Goal: Task Accomplishment & Management: Manage account settings

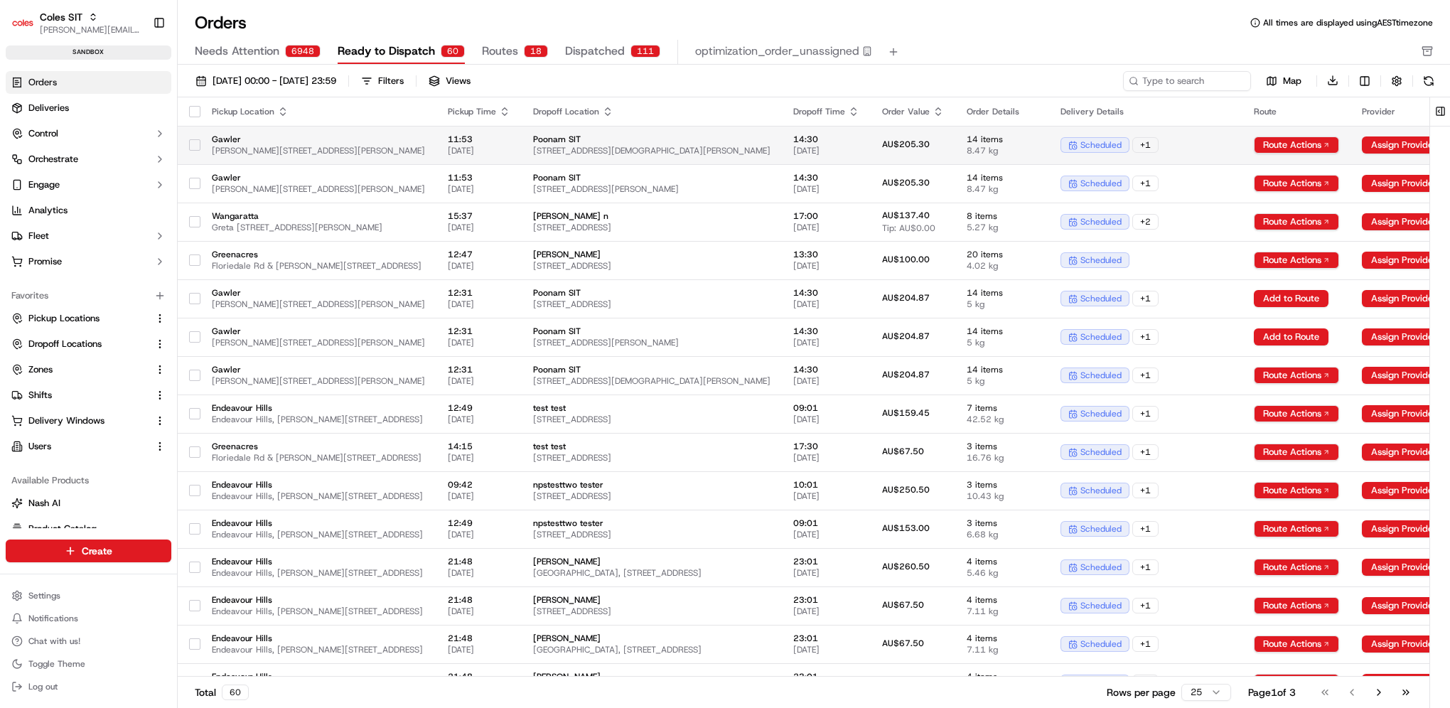
click at [770, 140] on span "Poonam SIT" at bounding box center [651, 139] width 237 height 11
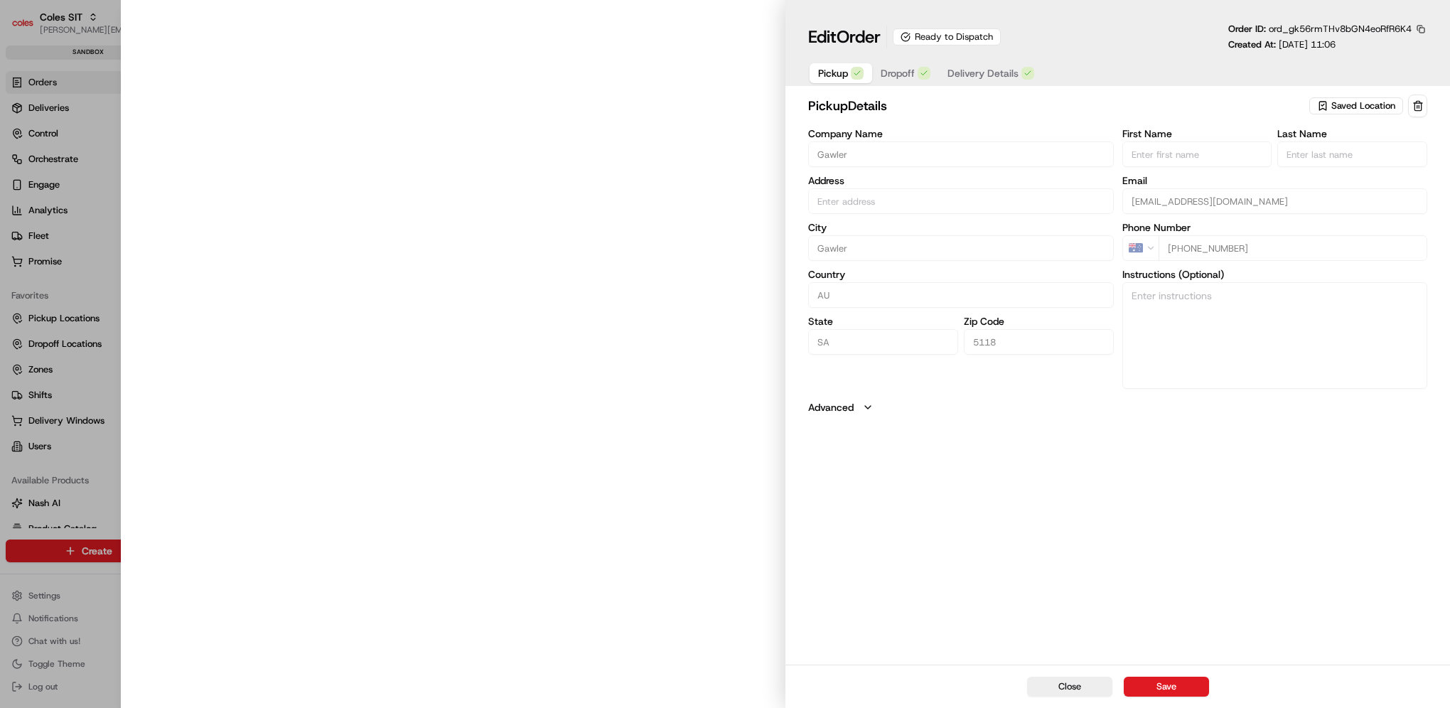
type input "[PERSON_NAME][STREET_ADDRESS][PERSON_NAME]"
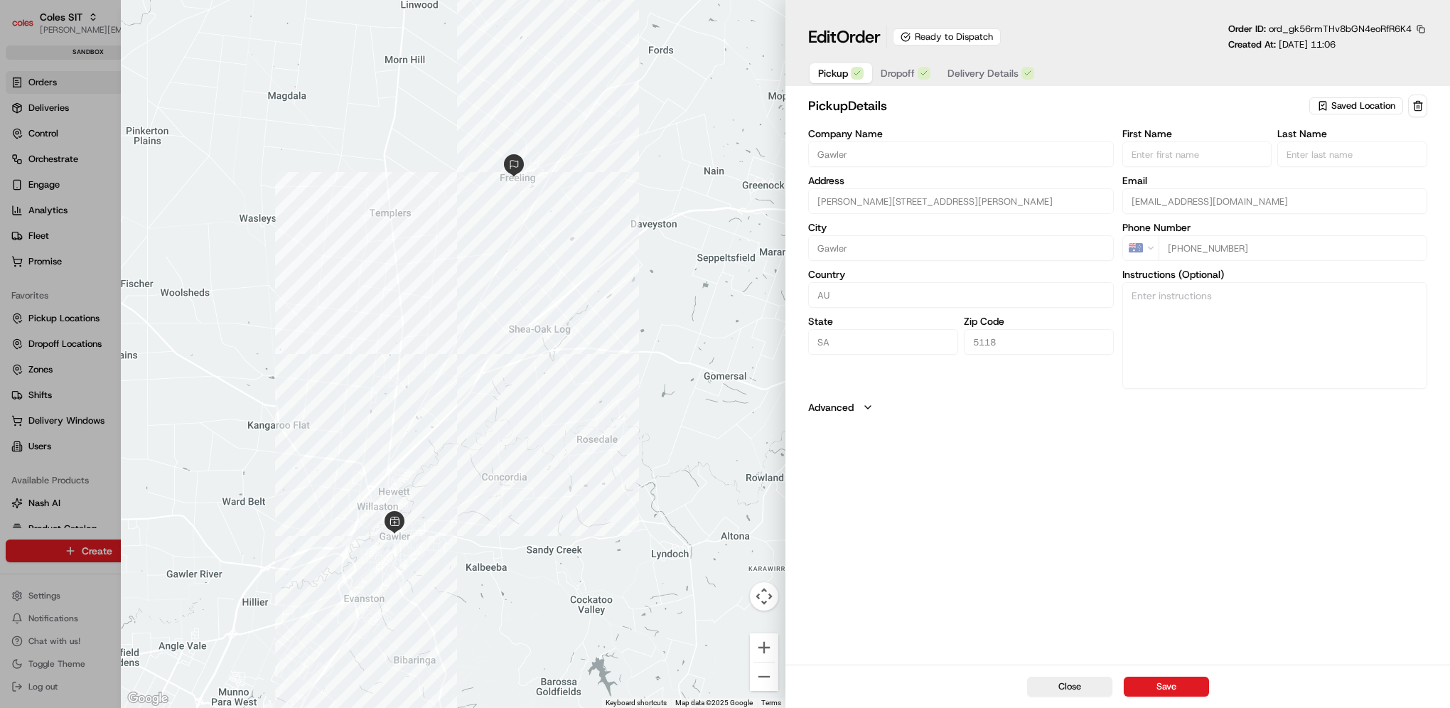
click at [1057, 76] on div "Pickup Dropoff Delivery Details" at bounding box center [1117, 73] width 619 height 26
drag, startPoint x: 1057, startPoint y: 76, endPoint x: 1051, endPoint y: 51, distance: 25.7
click at [1051, 51] on div "Edit Order Ready to Dispatch Order ID: ord_gk56rmTHv8bGN4eoRfR6K4 Created At: […" at bounding box center [1117, 54] width 619 height 63
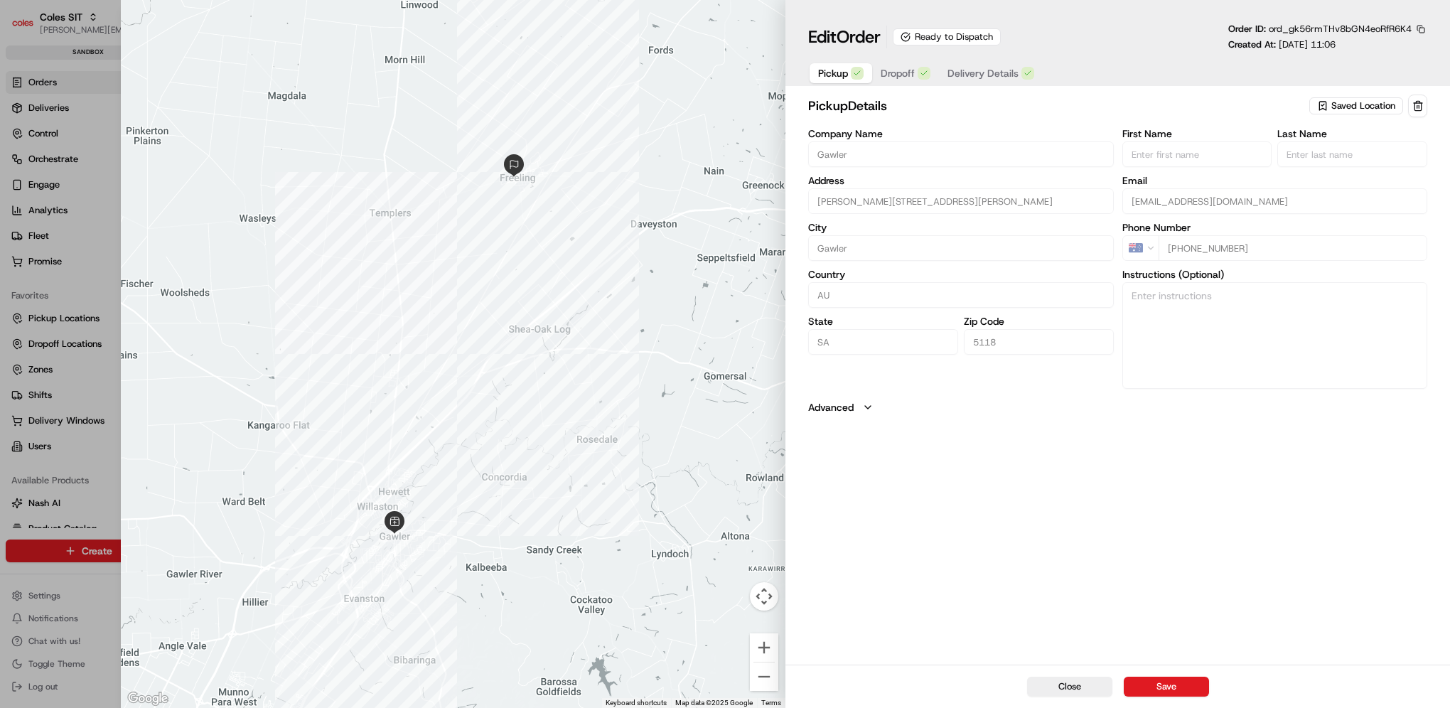
click at [56, 122] on div at bounding box center [725, 354] width 1450 height 708
type input "+1"
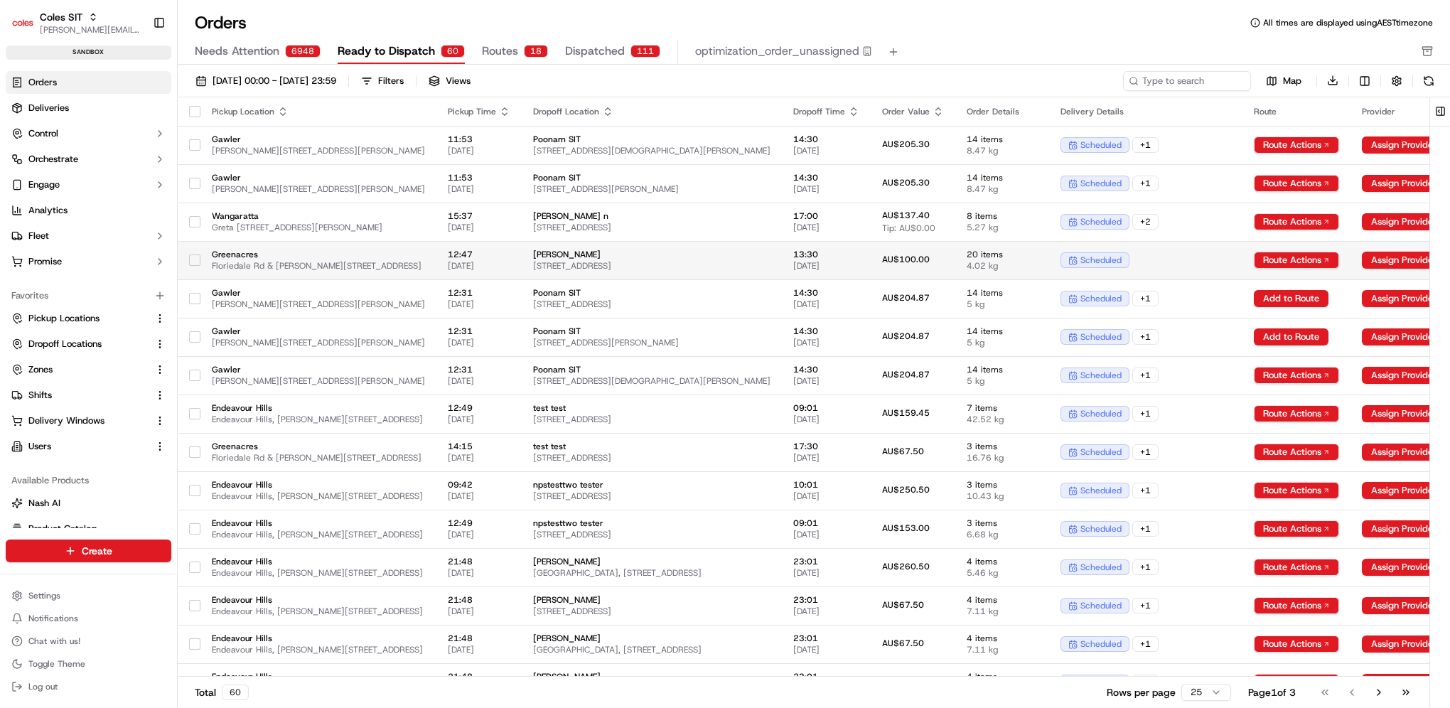
click at [770, 268] on span "[STREET_ADDRESS]" at bounding box center [651, 265] width 237 height 11
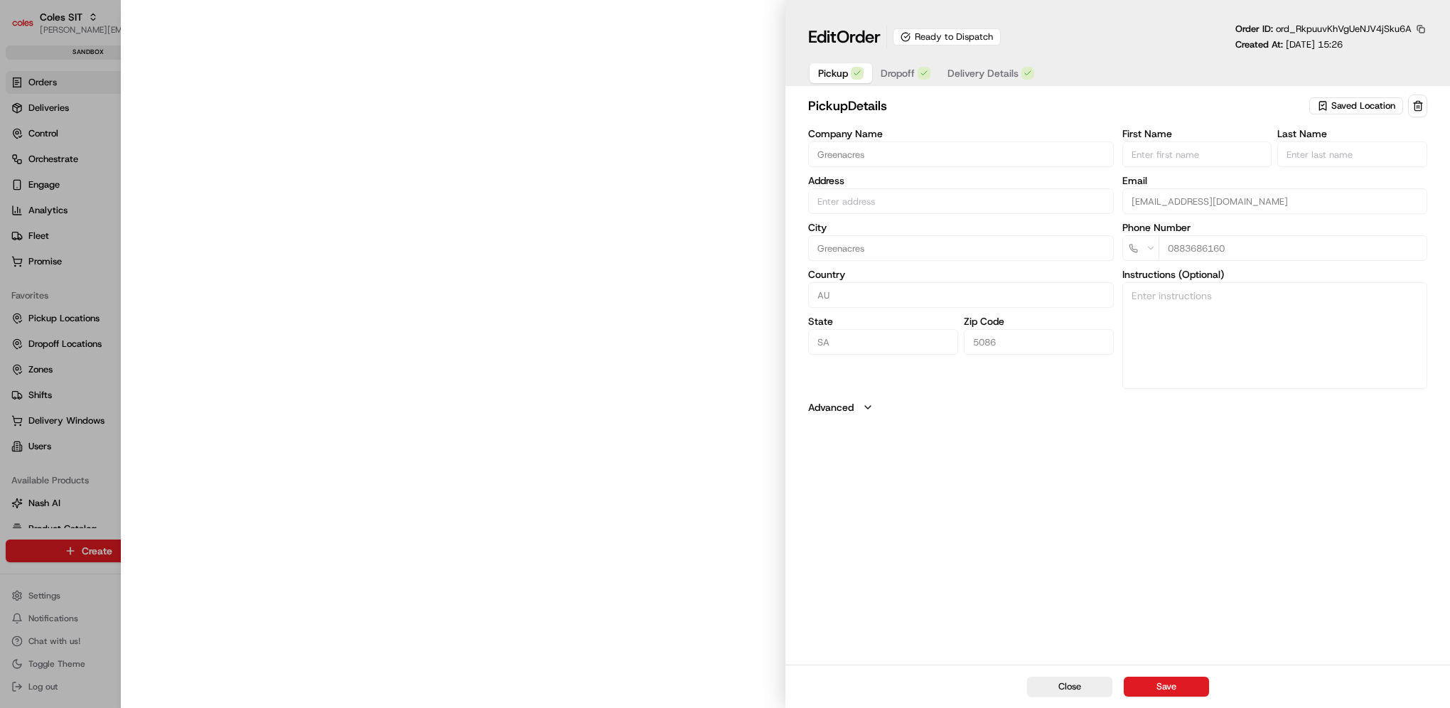
type input "Cnr [PERSON_NAME] amd Floridale Rd Greenacres SA 5086 AU"
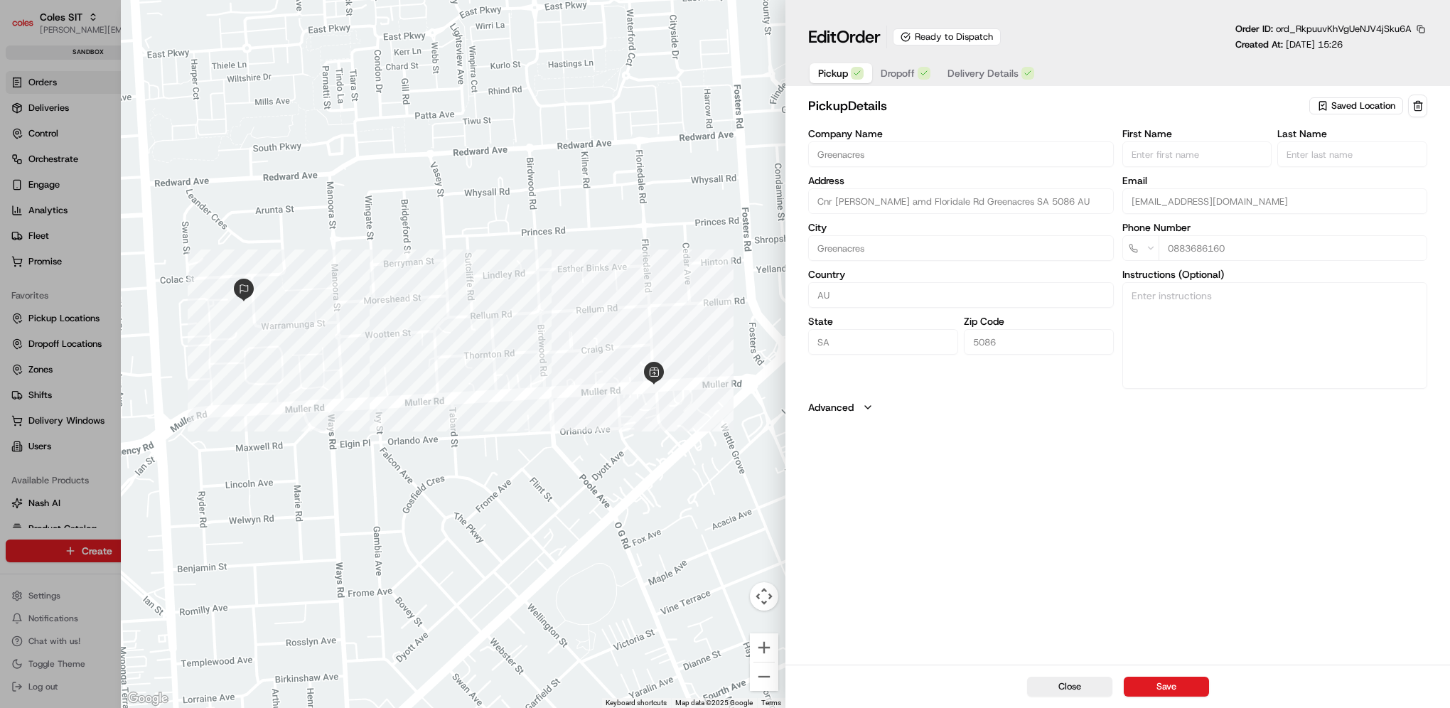
click at [1000, 77] on span "Delivery Details" at bounding box center [982, 73] width 71 height 14
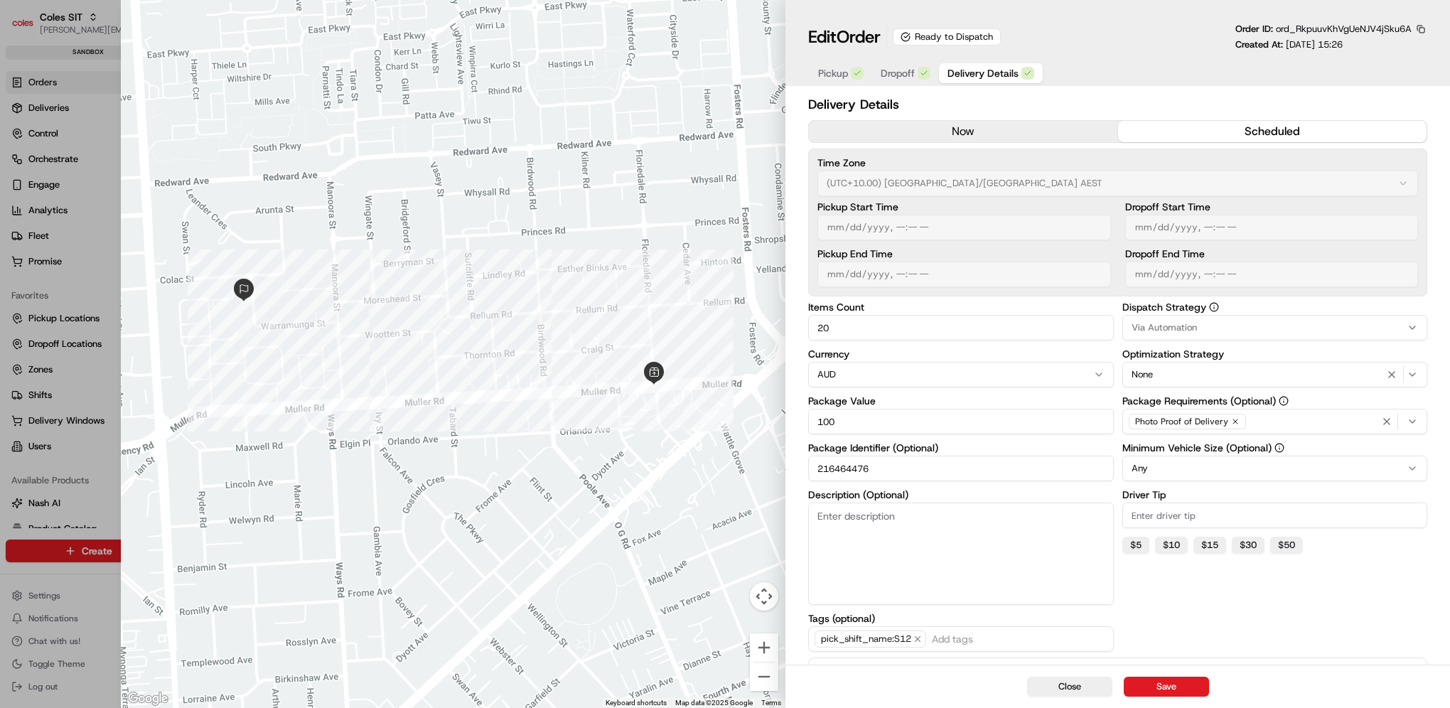
click at [9, 365] on div at bounding box center [725, 354] width 1450 height 708
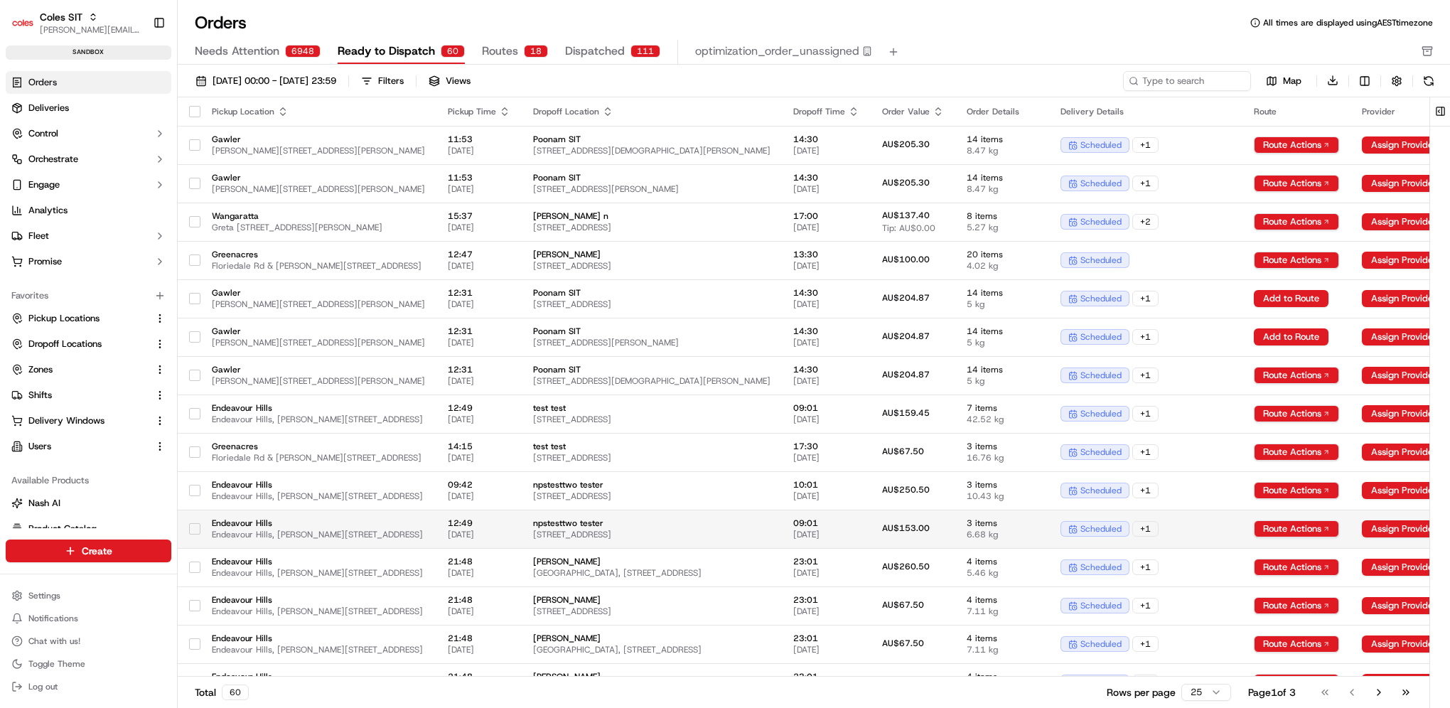
click at [425, 524] on span "Endeavour Hills" at bounding box center [318, 522] width 213 height 11
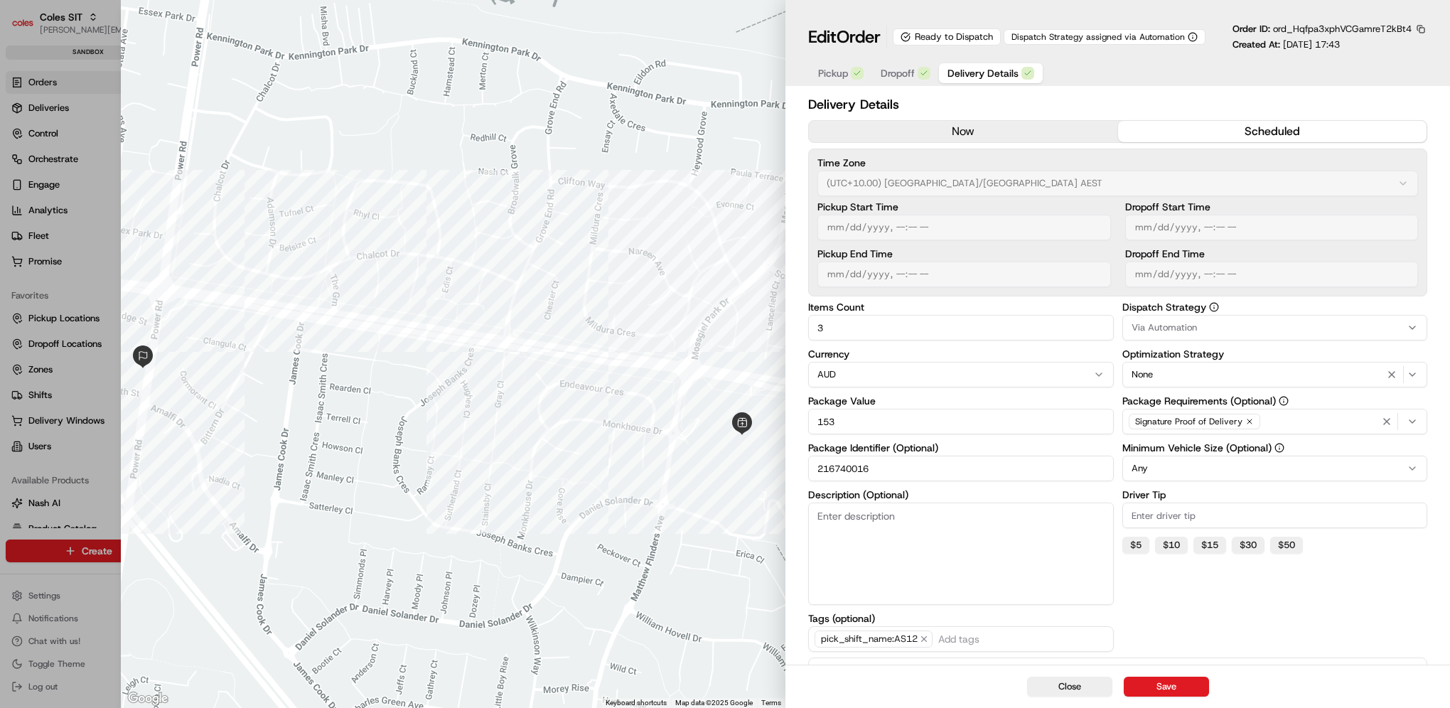
click at [1070, 77] on div "Pickup Dropoff Delivery Details" at bounding box center [1117, 73] width 619 height 26
click at [1073, 77] on div "Pickup Dropoff Delivery Details" at bounding box center [1117, 73] width 619 height 26
click at [1091, 68] on div "Pickup Dropoff Delivery Details" at bounding box center [1117, 73] width 619 height 26
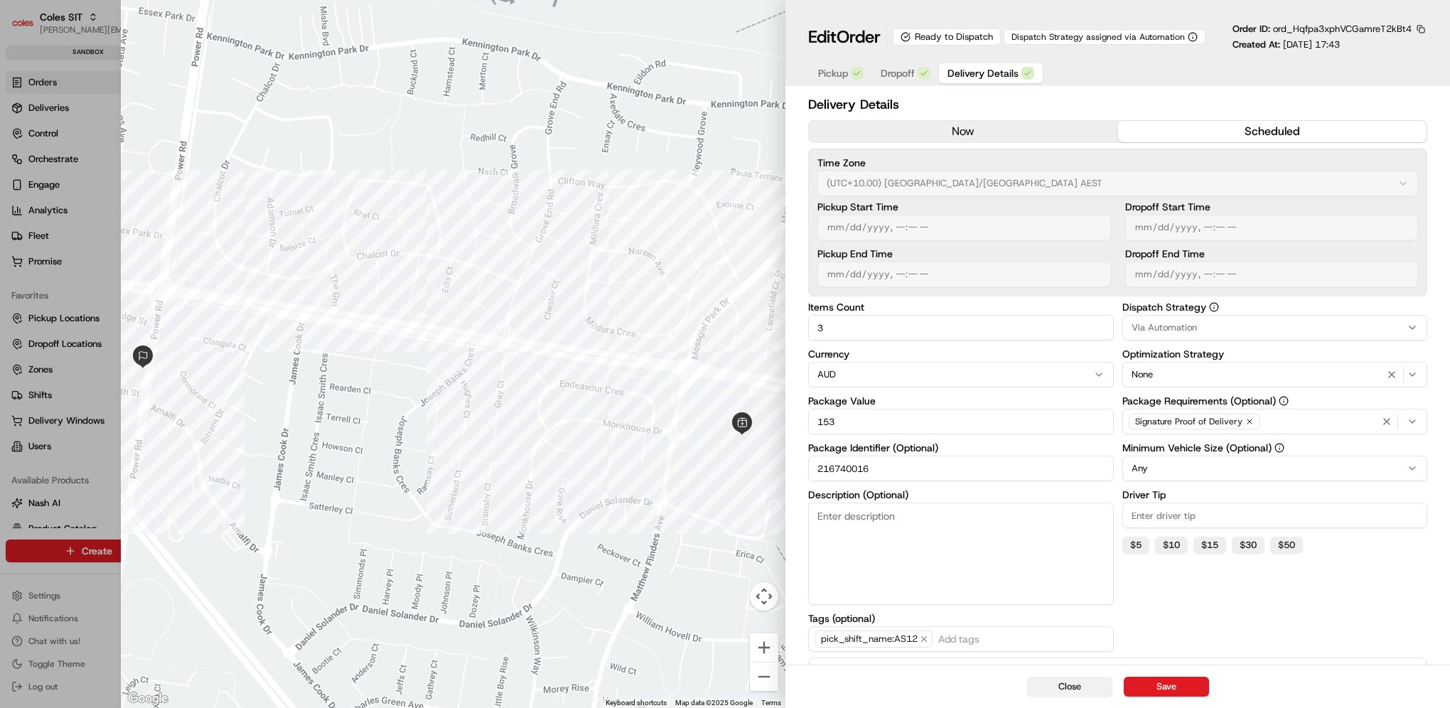
click at [1102, 682] on button "Close" at bounding box center [1069, 686] width 85 height 20
type input "1"
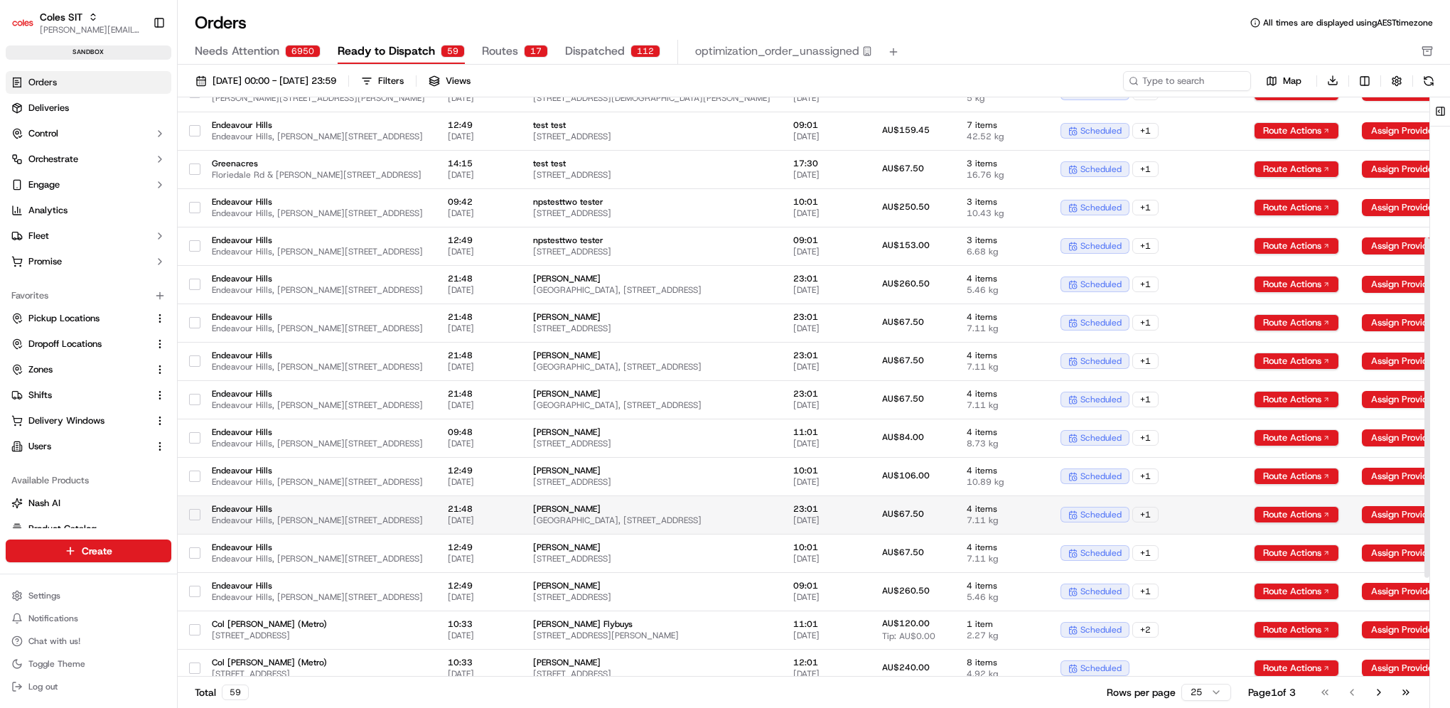
scroll to position [284, 0]
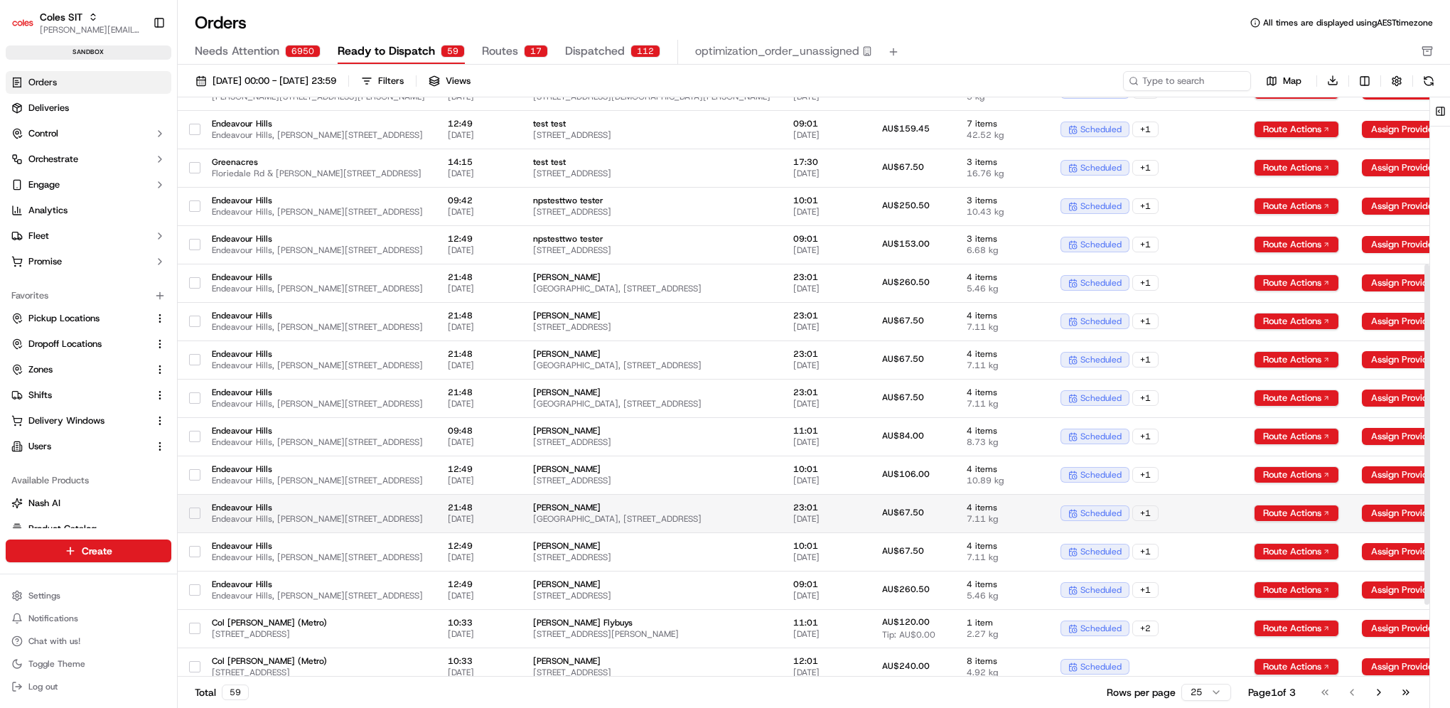
click at [425, 518] on span "Endeavour Hills, [PERSON_NAME][STREET_ADDRESS]" at bounding box center [318, 518] width 213 height 11
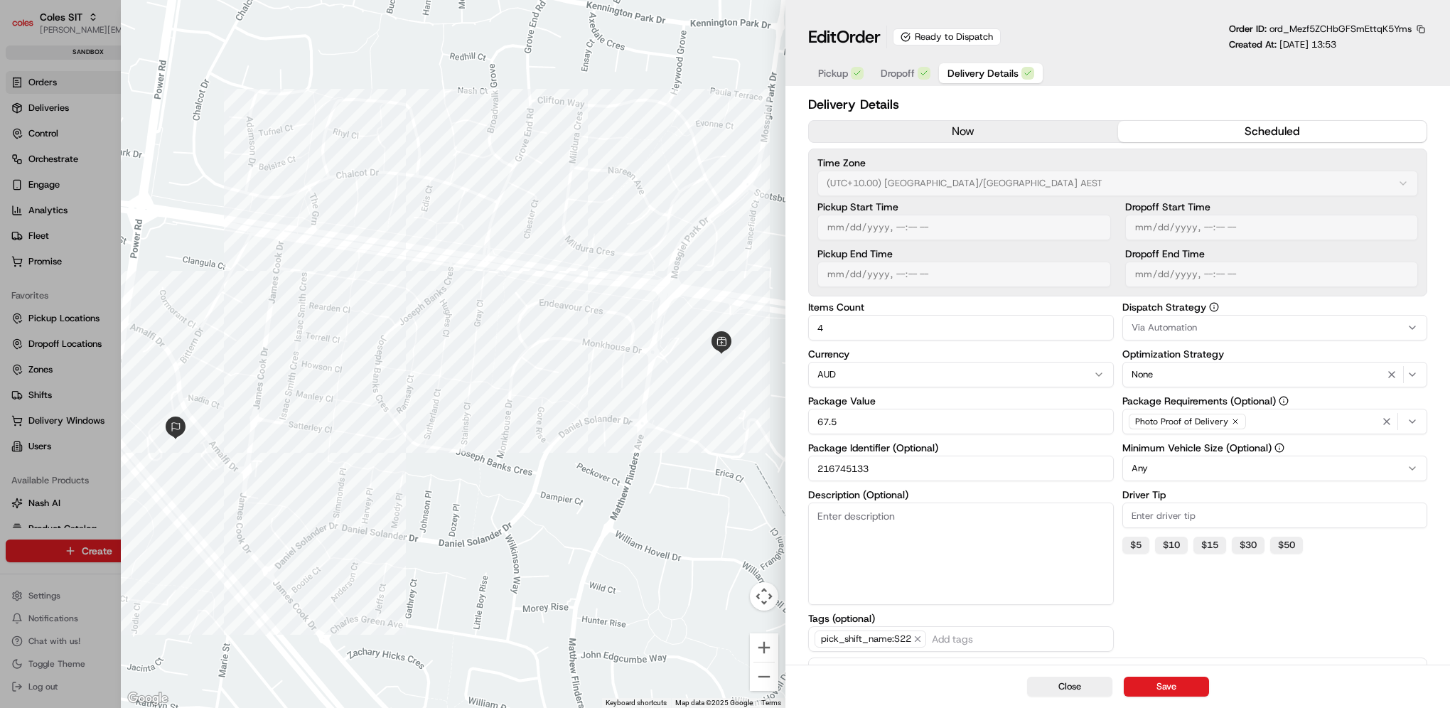
click at [1106, 63] on div "Pickup Dropoff Delivery Details" at bounding box center [1117, 73] width 619 height 26
click at [2, 492] on div at bounding box center [725, 354] width 1450 height 708
type input "1"
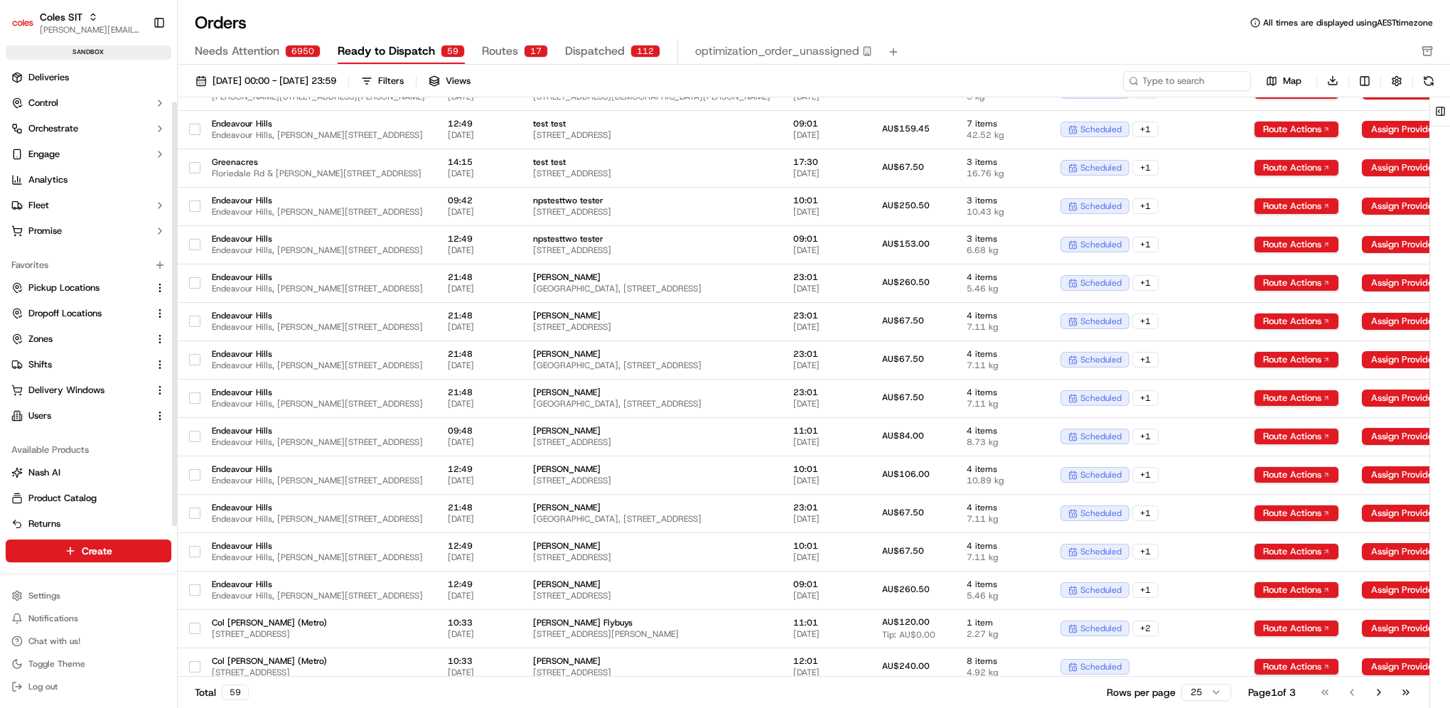
scroll to position [43, 0]
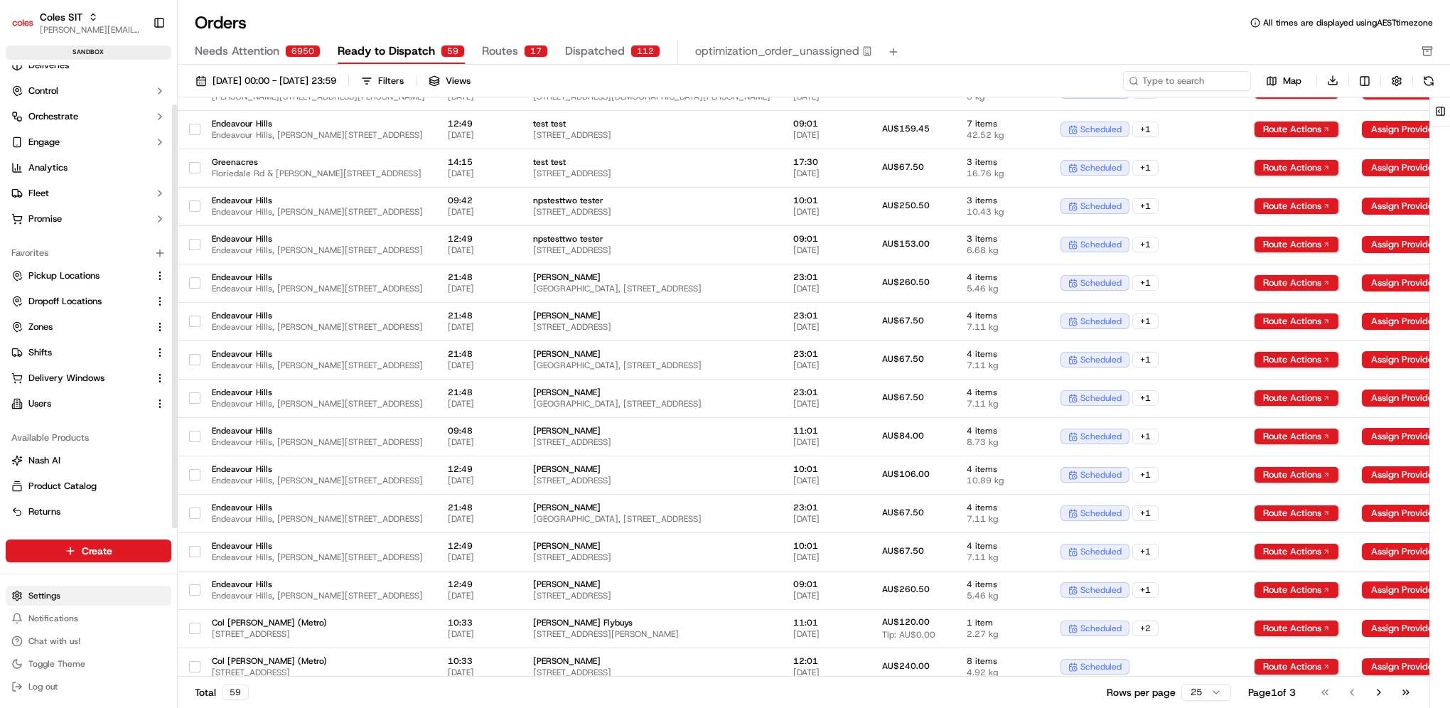
click at [50, 597] on html "Coles SIT [PERSON_NAME][EMAIL_ADDRESS][PERSON_NAME][PERSON_NAME][DOMAIN_NAME] T…" at bounding box center [725, 354] width 1450 height 708
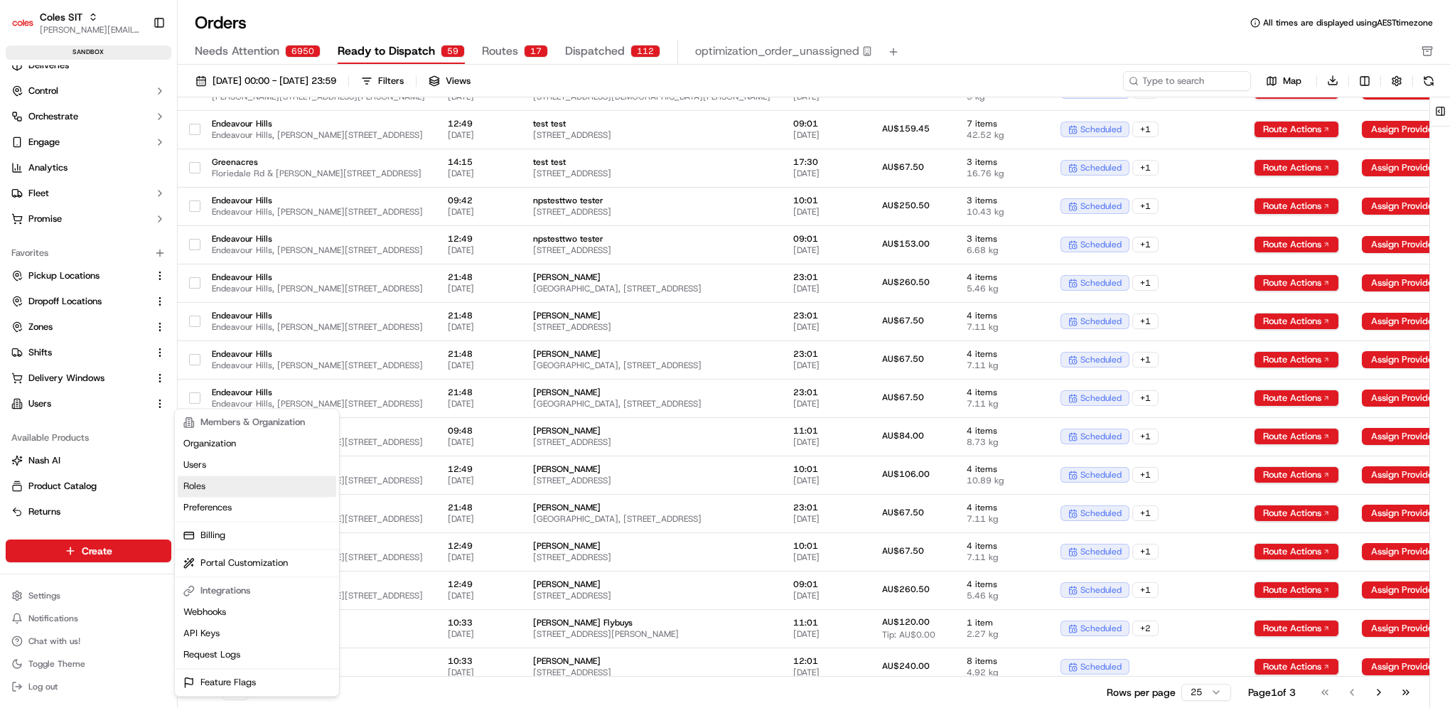
click at [256, 485] on link "Roles" at bounding box center [257, 485] width 158 height 21
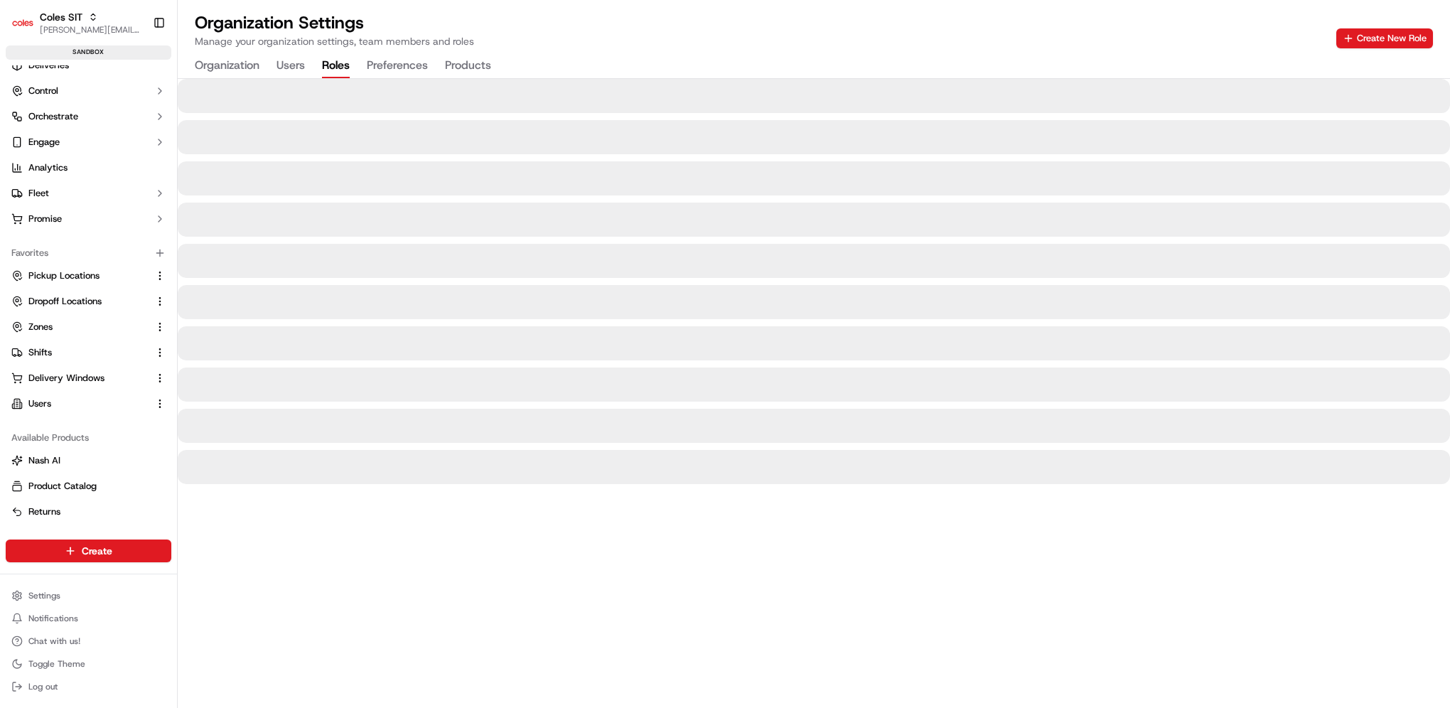
click at [725, 31] on div "Organization Settings Manage your organization settings, team members and roles…" at bounding box center [814, 29] width 1238 height 37
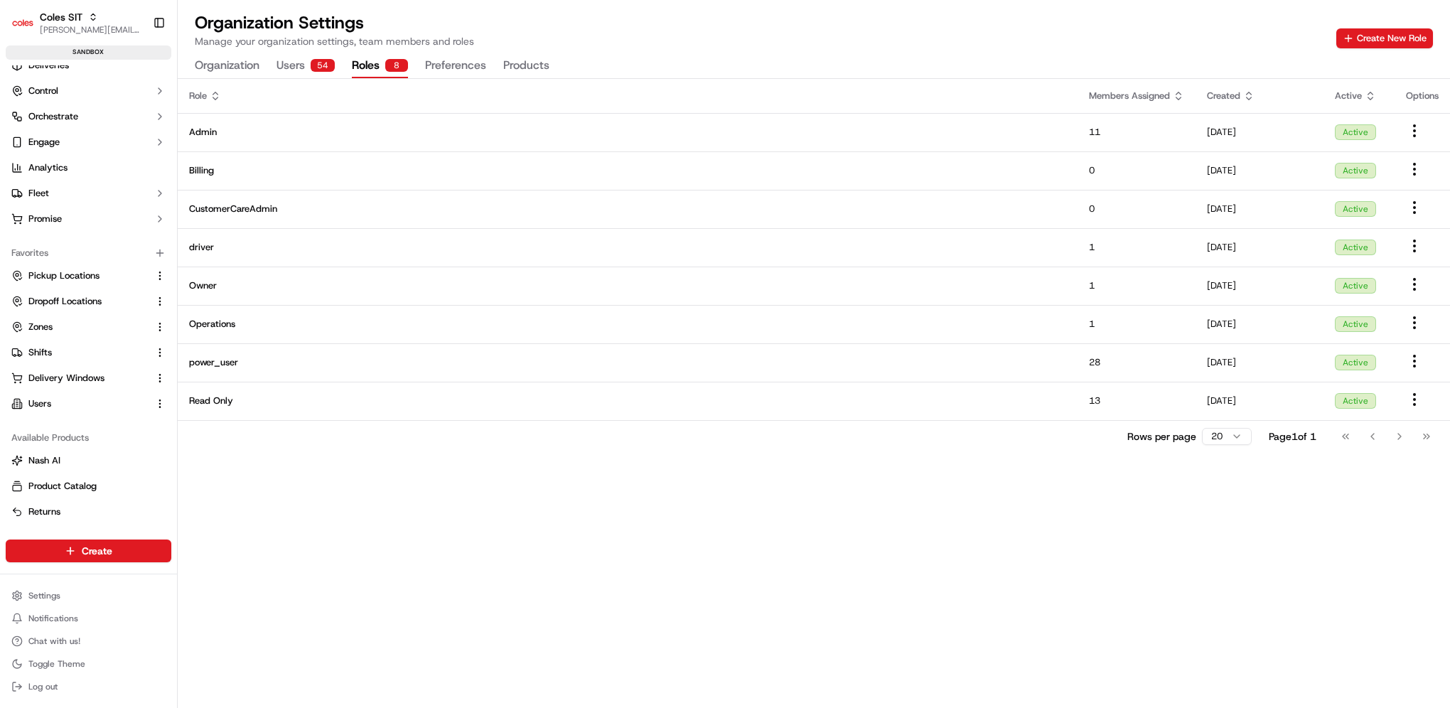
click at [653, 51] on div "Organization Settings Manage your organization settings, team members and roles…" at bounding box center [814, 44] width 1272 height 67
click at [333, 67] on div "54" at bounding box center [323, 65] width 24 height 13
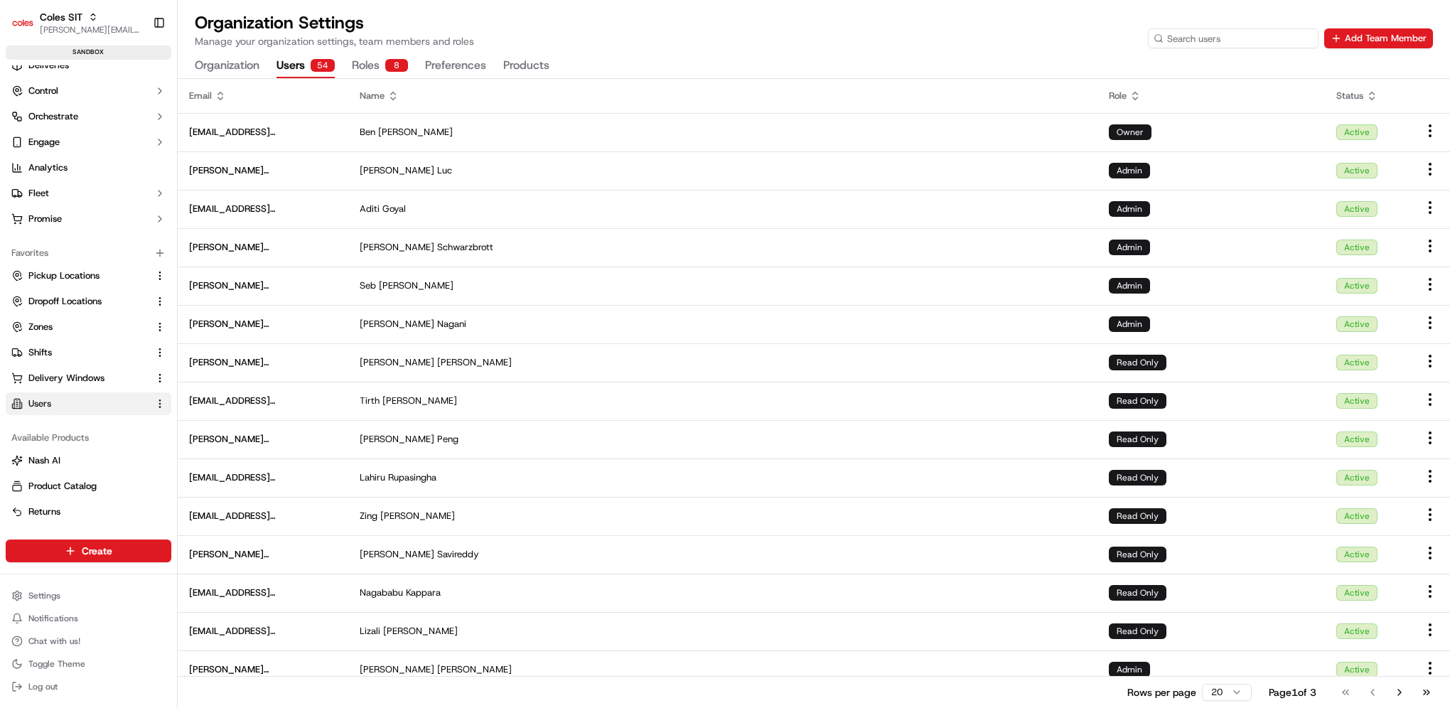
click at [1253, 31] on input at bounding box center [1233, 38] width 171 height 20
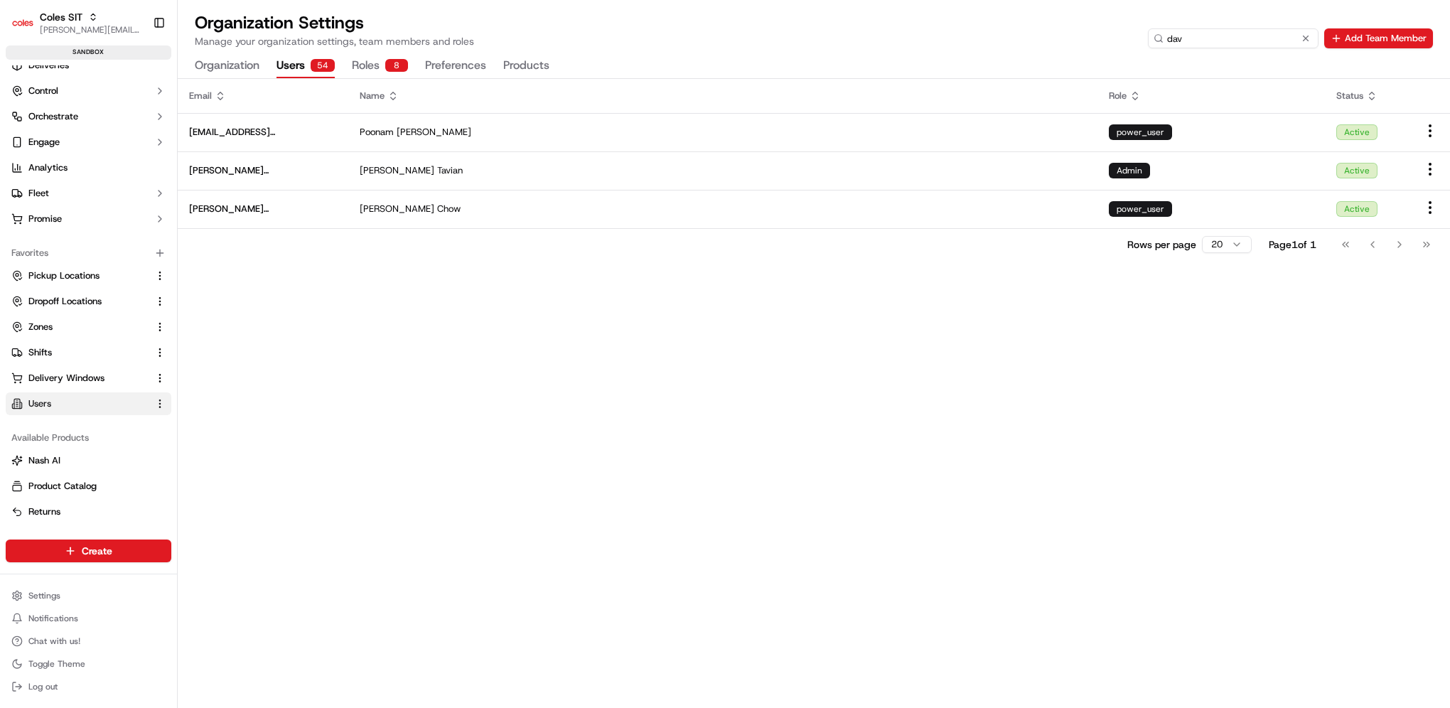
type input "dav"
click at [384, 53] on div "Organization Settings Manage your organization settings, team members and roles…" at bounding box center [814, 44] width 1272 height 67
click at [381, 59] on button "Roles 8" at bounding box center [380, 66] width 56 height 24
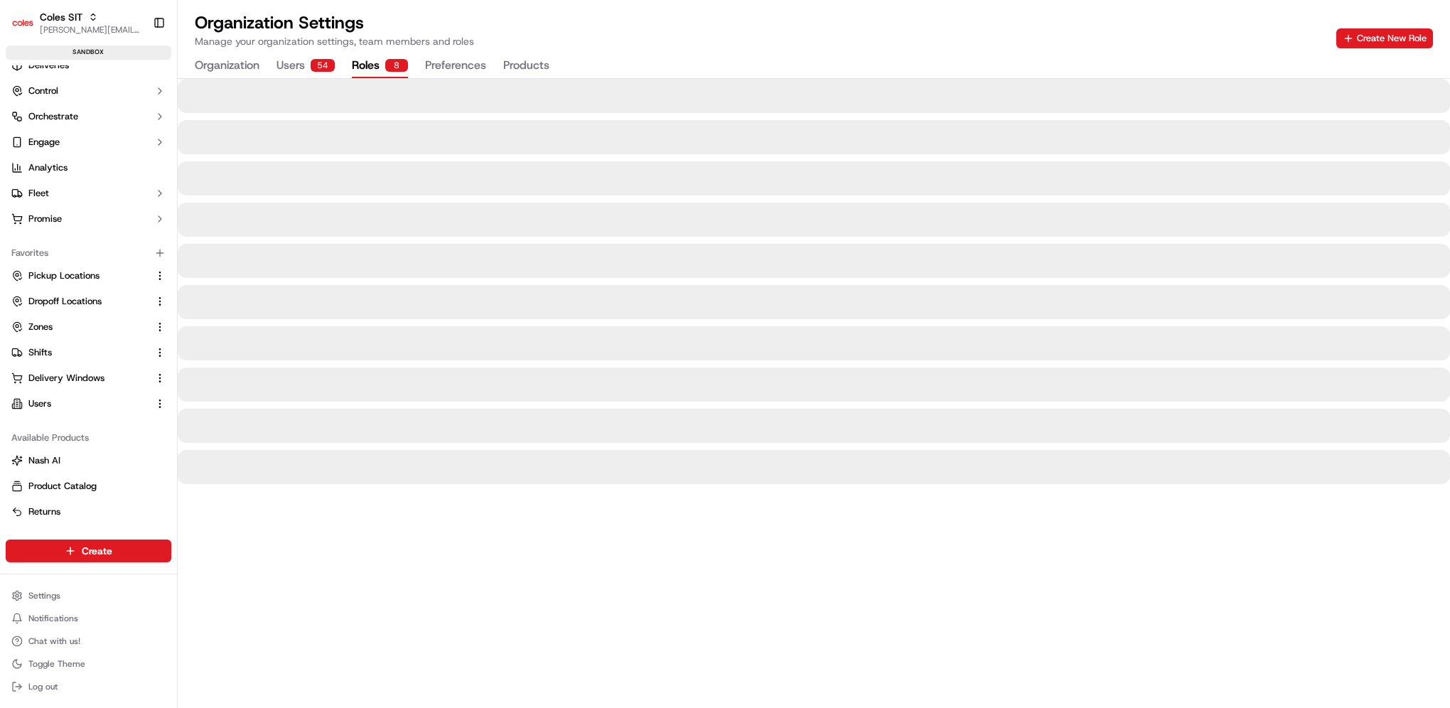
drag, startPoint x: 687, startPoint y: 40, endPoint x: 699, endPoint y: 38, distance: 12.2
click at [699, 38] on div "Organization Settings Manage your organization settings, team members and roles…" at bounding box center [814, 29] width 1238 height 37
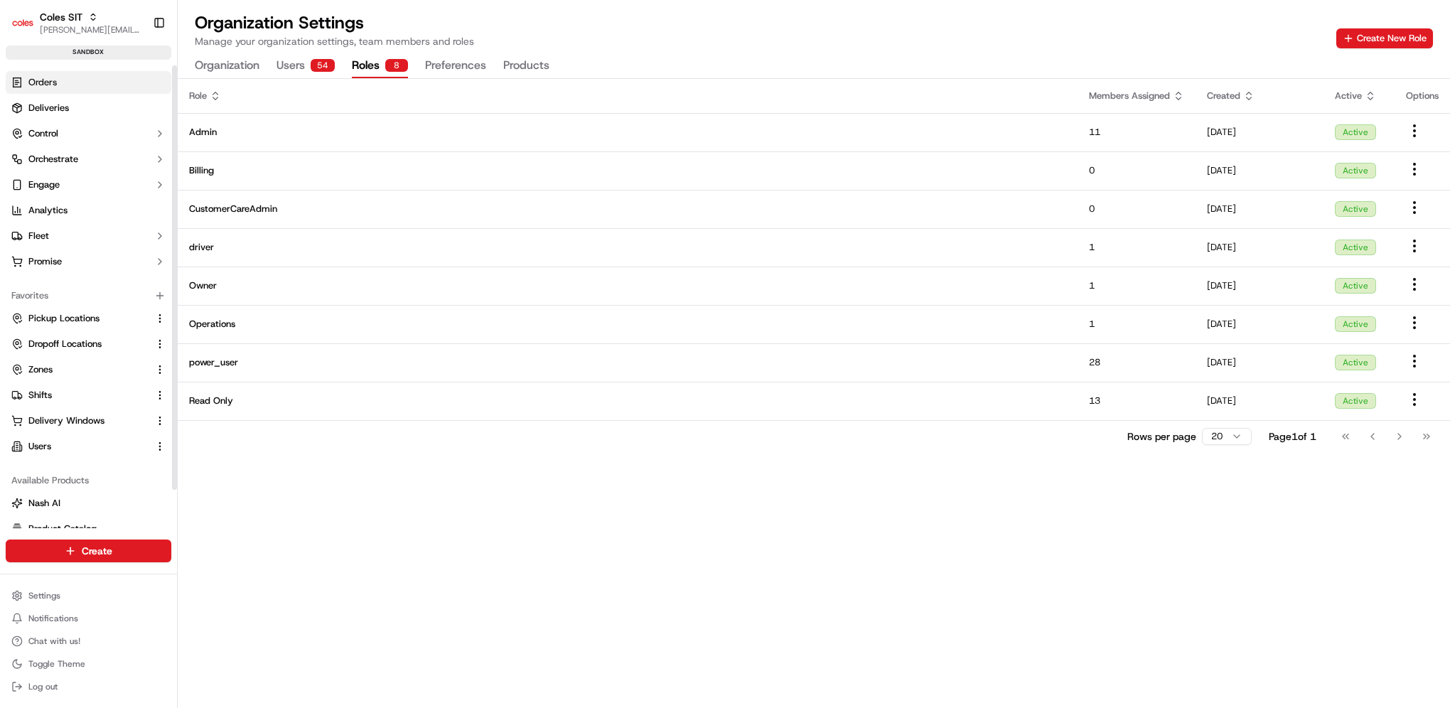
click at [53, 80] on span "Orders" at bounding box center [42, 82] width 28 height 13
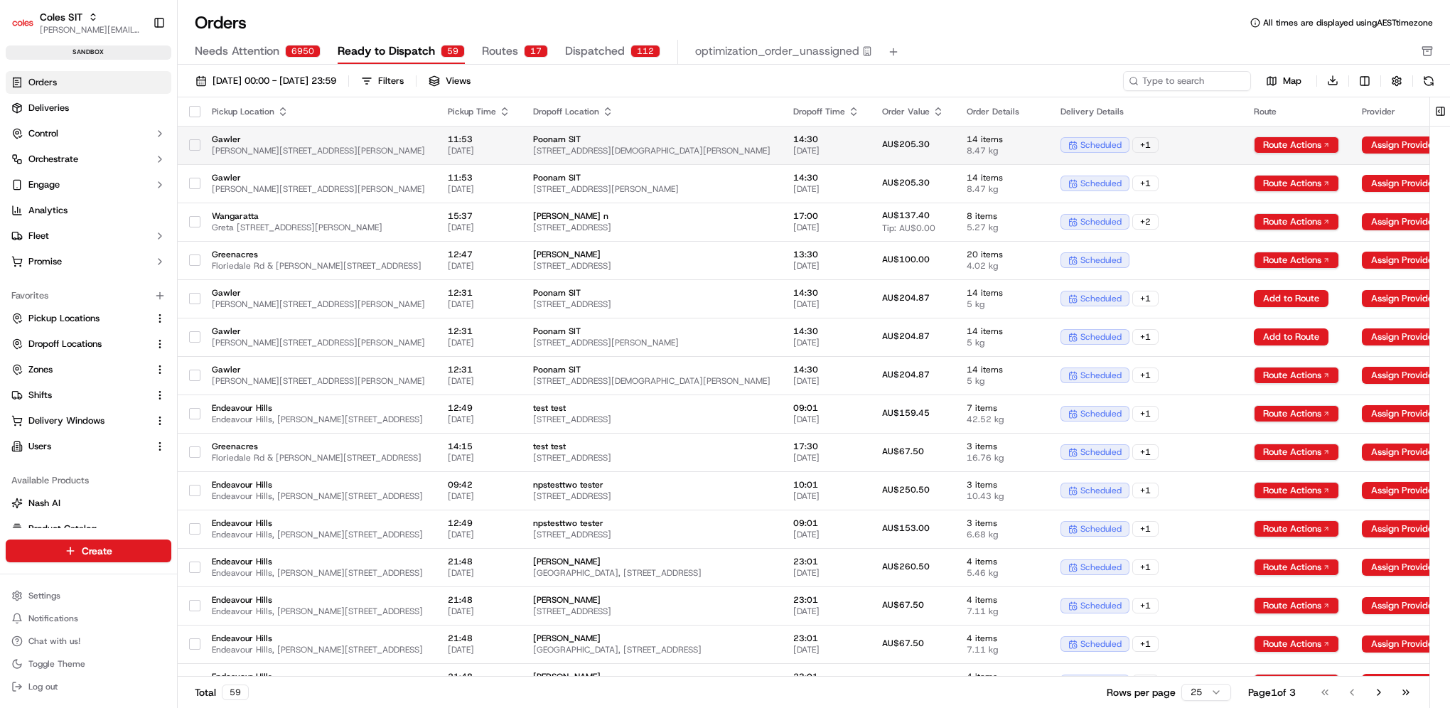
click at [770, 145] on span "[STREET_ADDRESS][DEMOGRAPHIC_DATA][PERSON_NAME]" at bounding box center [651, 150] width 237 height 11
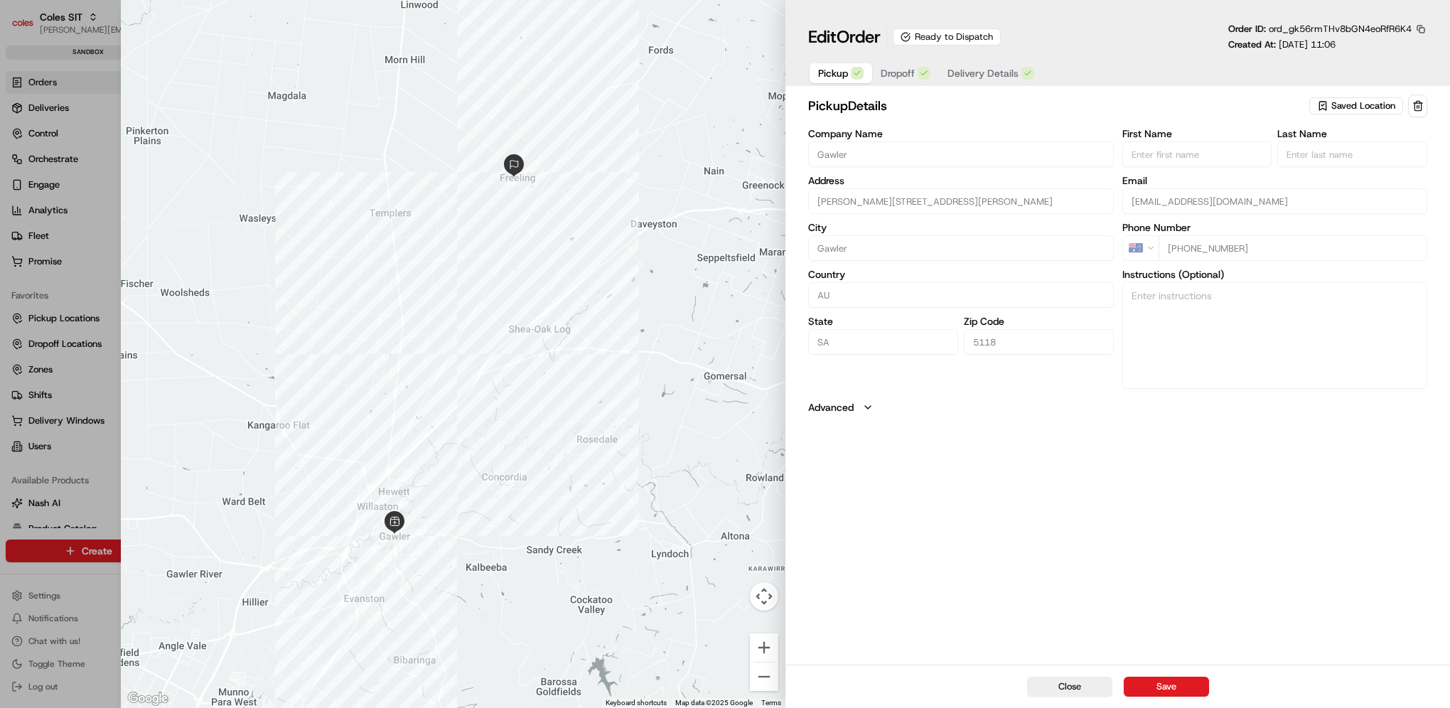
click at [1047, 68] on div "Pickup Dropoff Delivery Details" at bounding box center [1117, 73] width 619 height 26
click at [63, 305] on div at bounding box center [725, 354] width 1450 height 708
type input "+1"
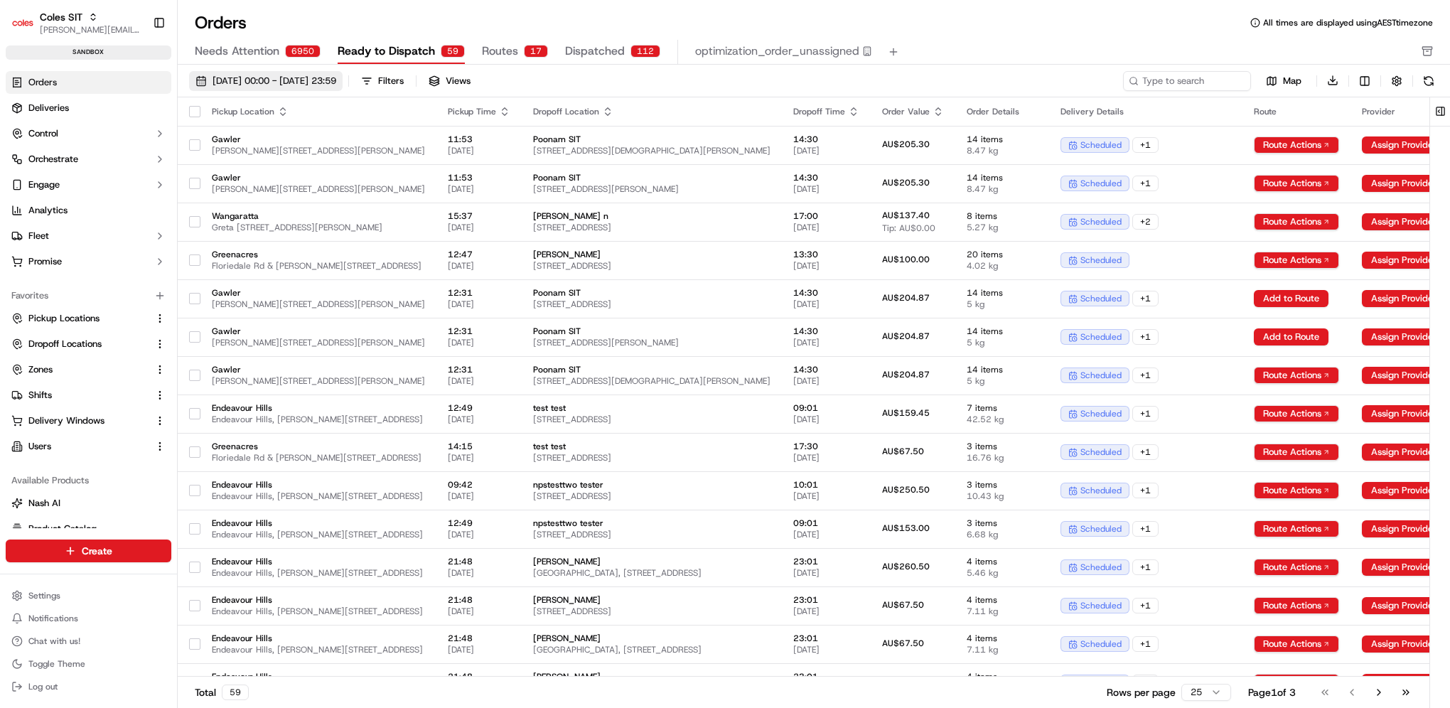
click at [301, 77] on span "[DATE] 00:00 - [DATE] 23:59" at bounding box center [274, 81] width 124 height 13
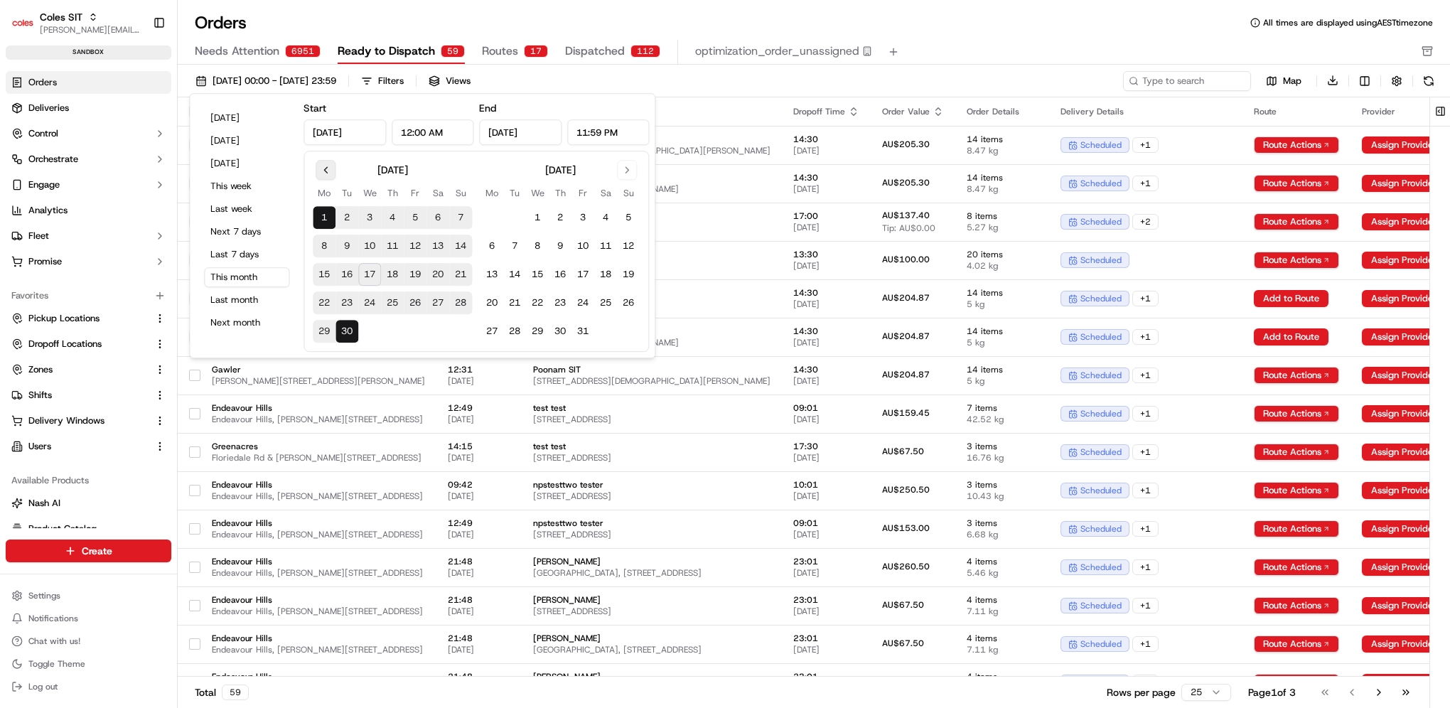
click at [323, 171] on button "Go to previous month" at bounding box center [325, 170] width 20 height 20
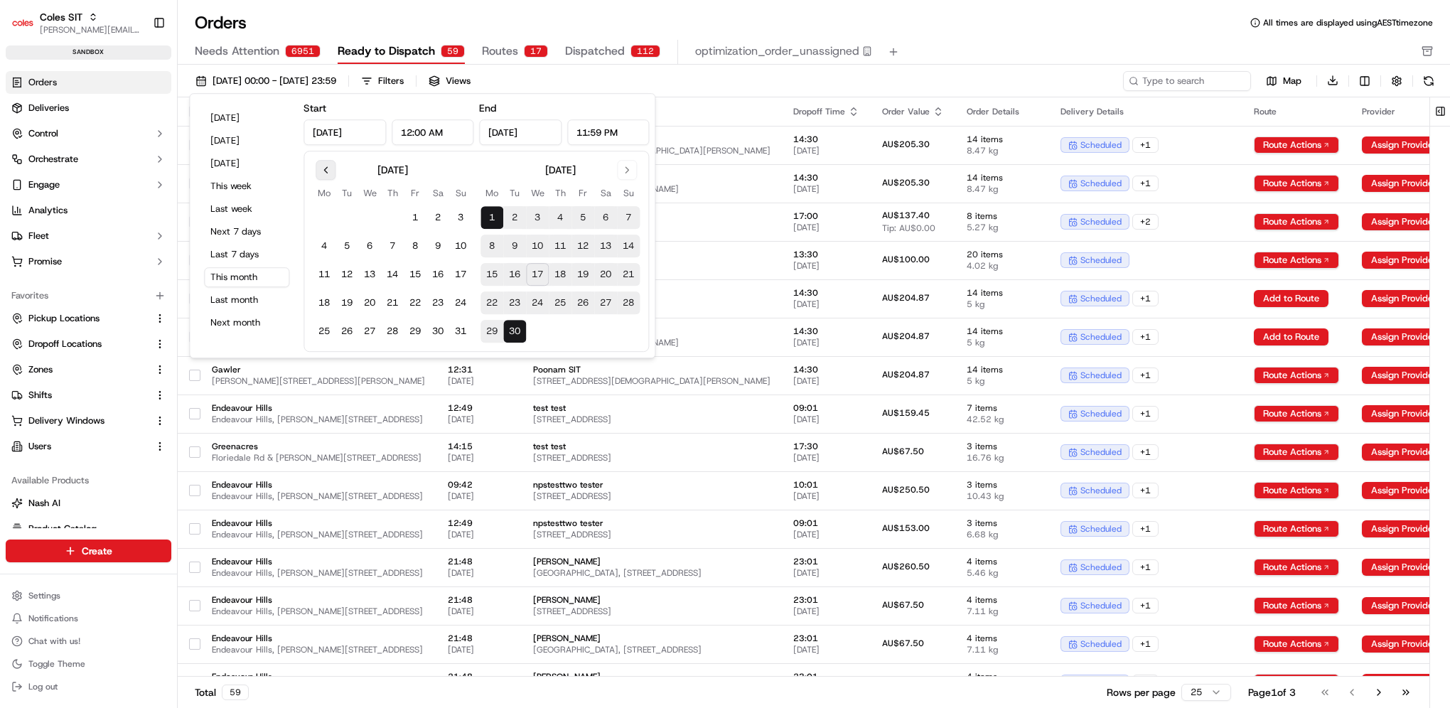
click at [323, 171] on button "Go to previous month" at bounding box center [325, 170] width 20 height 20
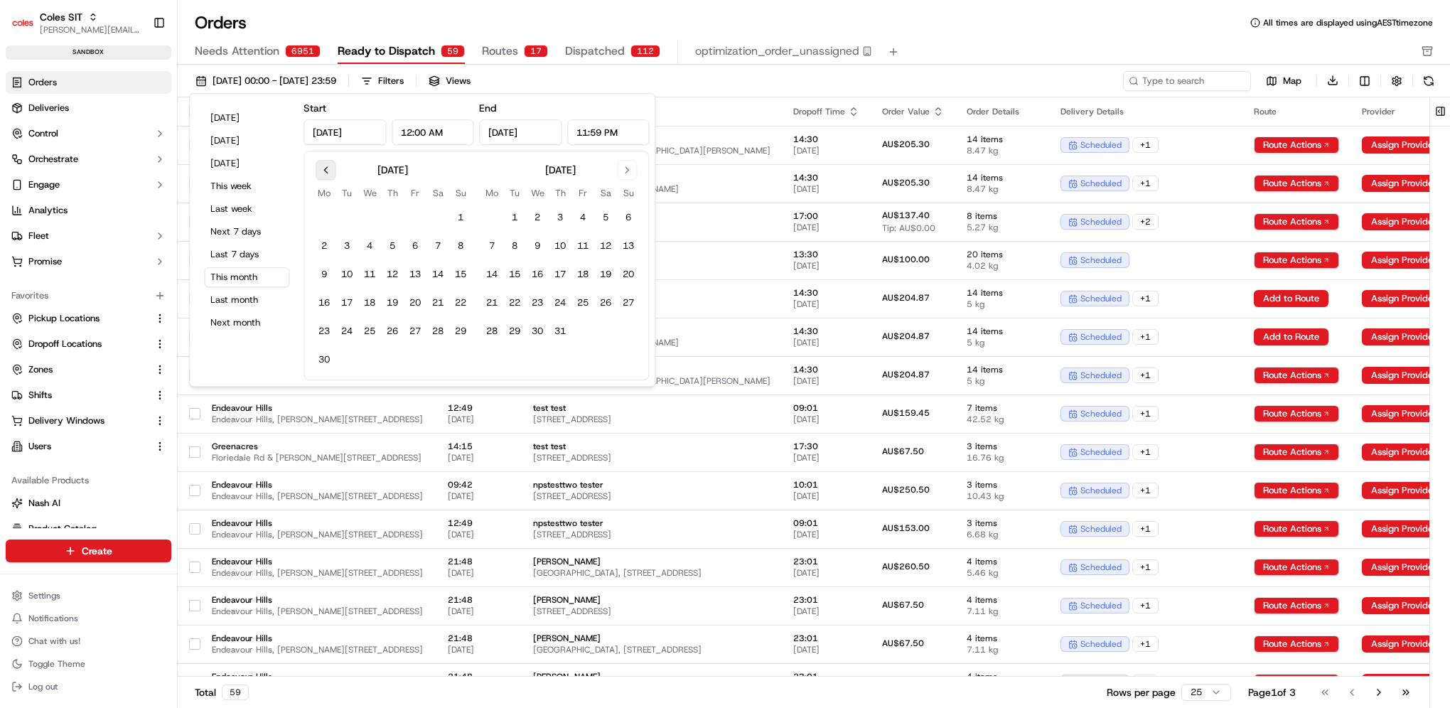
click at [323, 171] on button "Go to previous month" at bounding box center [325, 170] width 20 height 20
click at [389, 217] on button "1" at bounding box center [392, 217] width 23 height 23
type input "[DATE]"
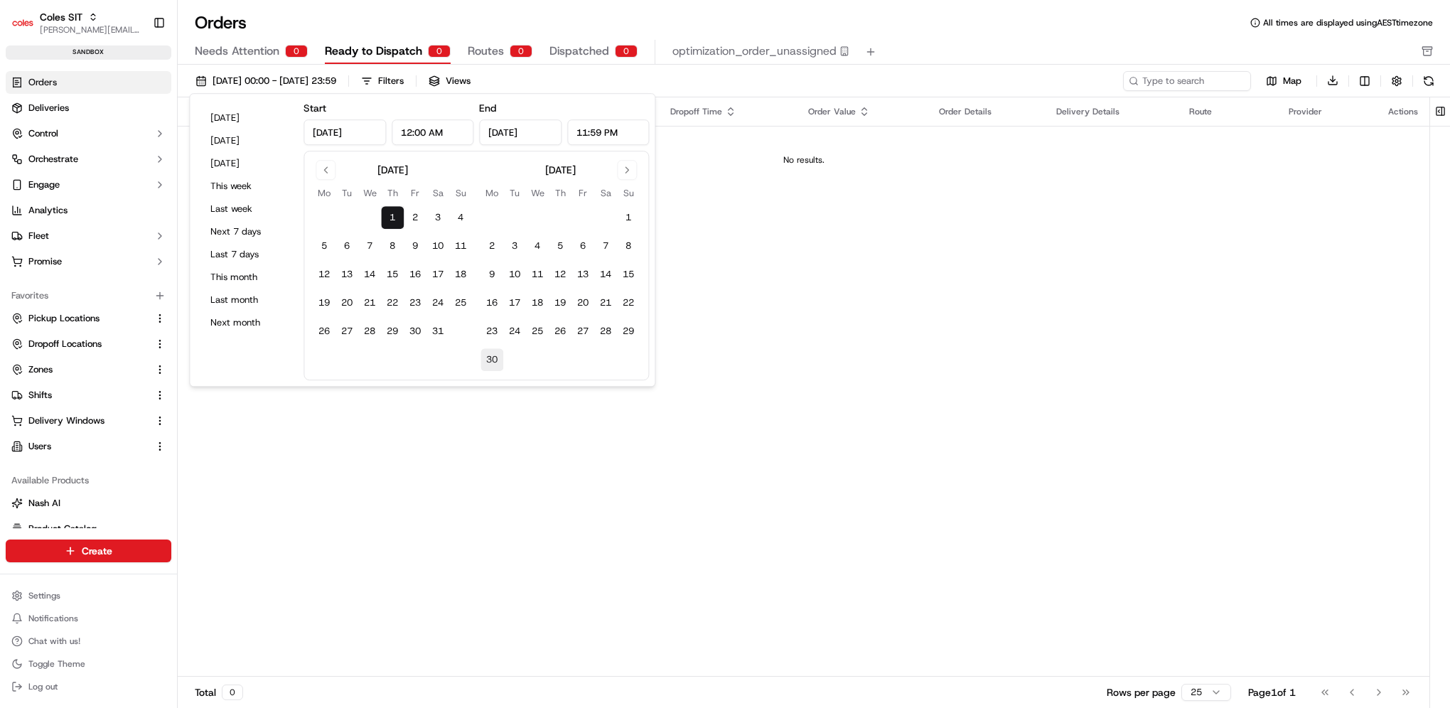
click at [491, 359] on button "30" at bounding box center [491, 359] width 23 height 23
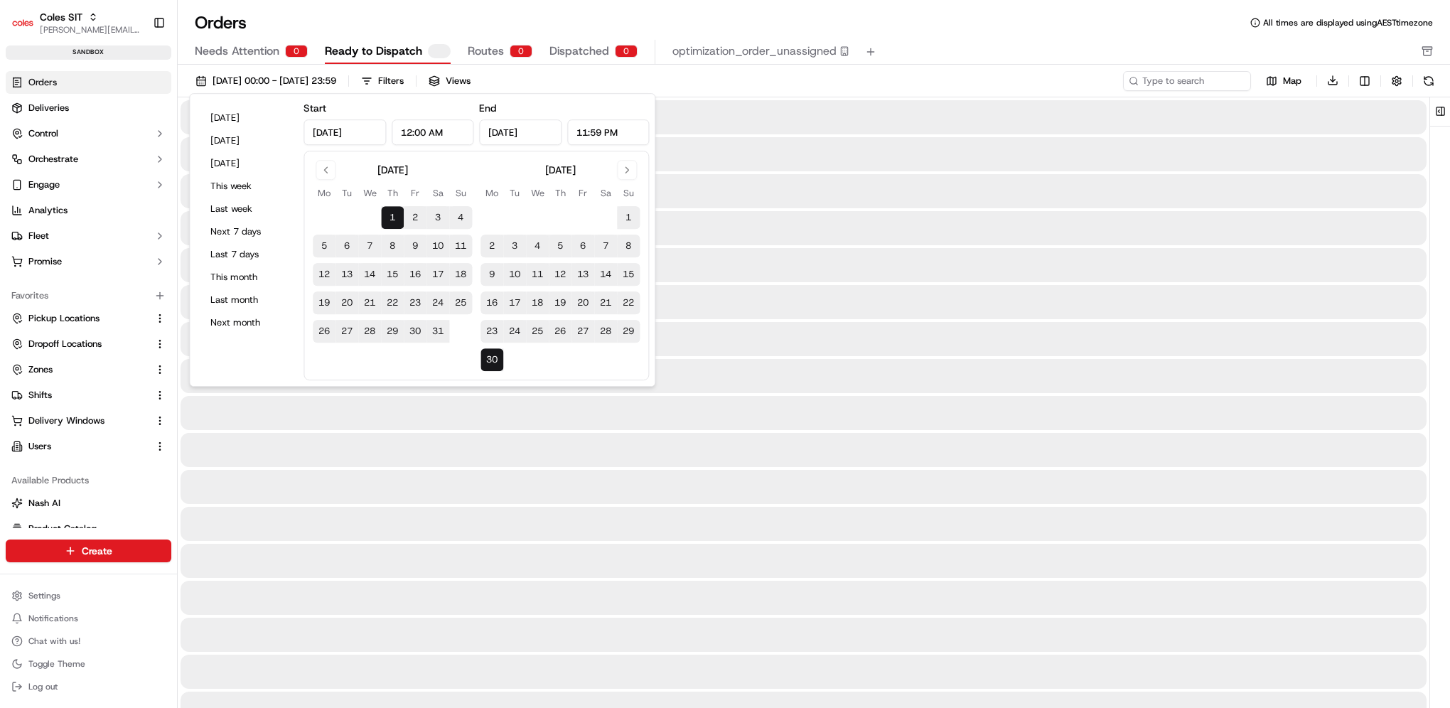
type input "[DATE]"
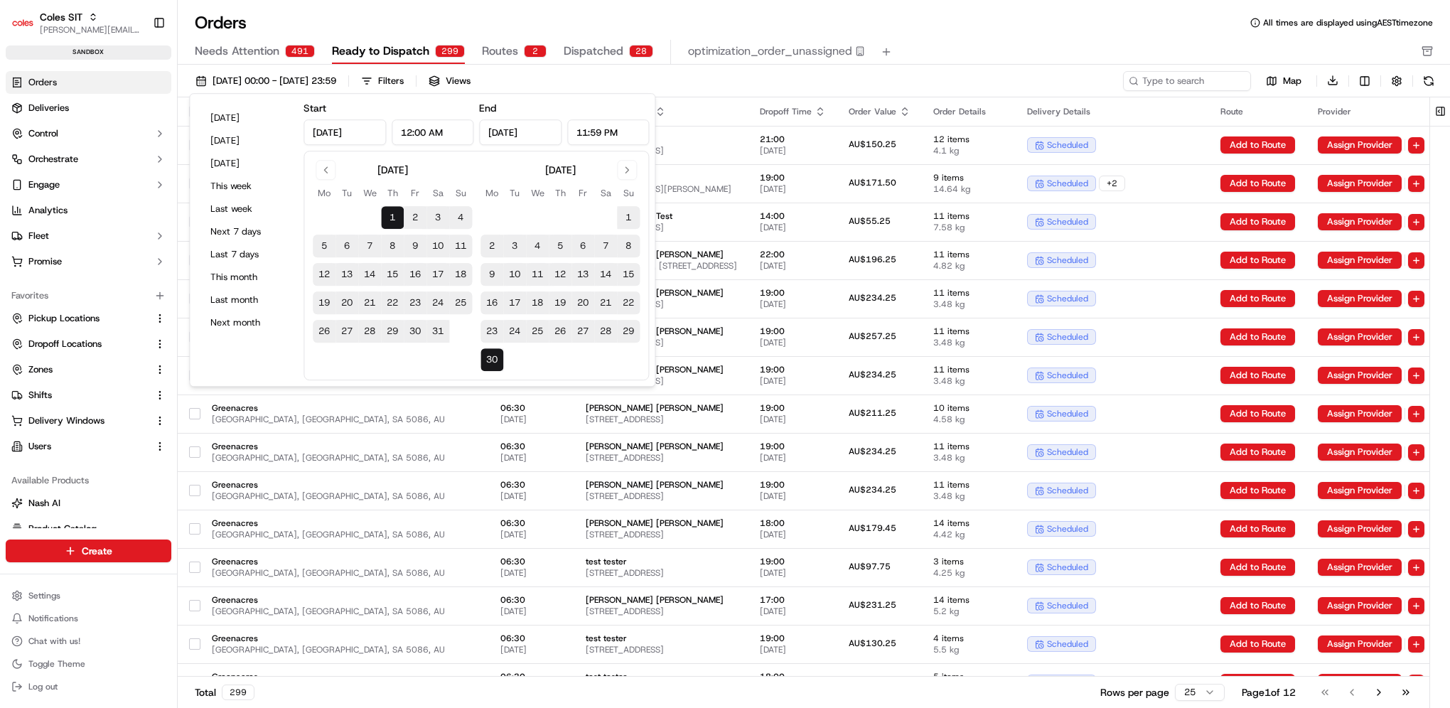
click at [946, 37] on div "Orders All times are displayed using AEST timezone Needs Attention 491 Ready to…" at bounding box center [814, 37] width 1272 height 53
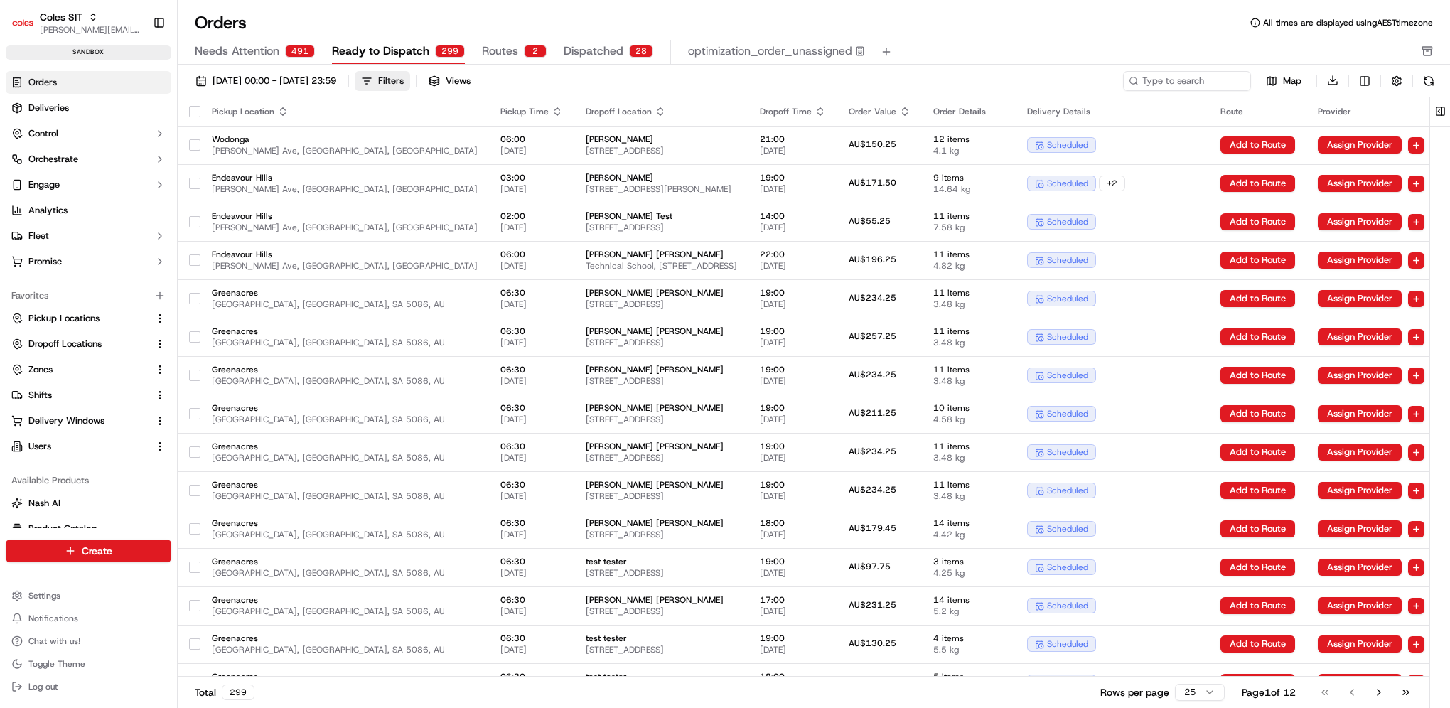
click at [404, 80] on div "Filters" at bounding box center [391, 81] width 26 height 13
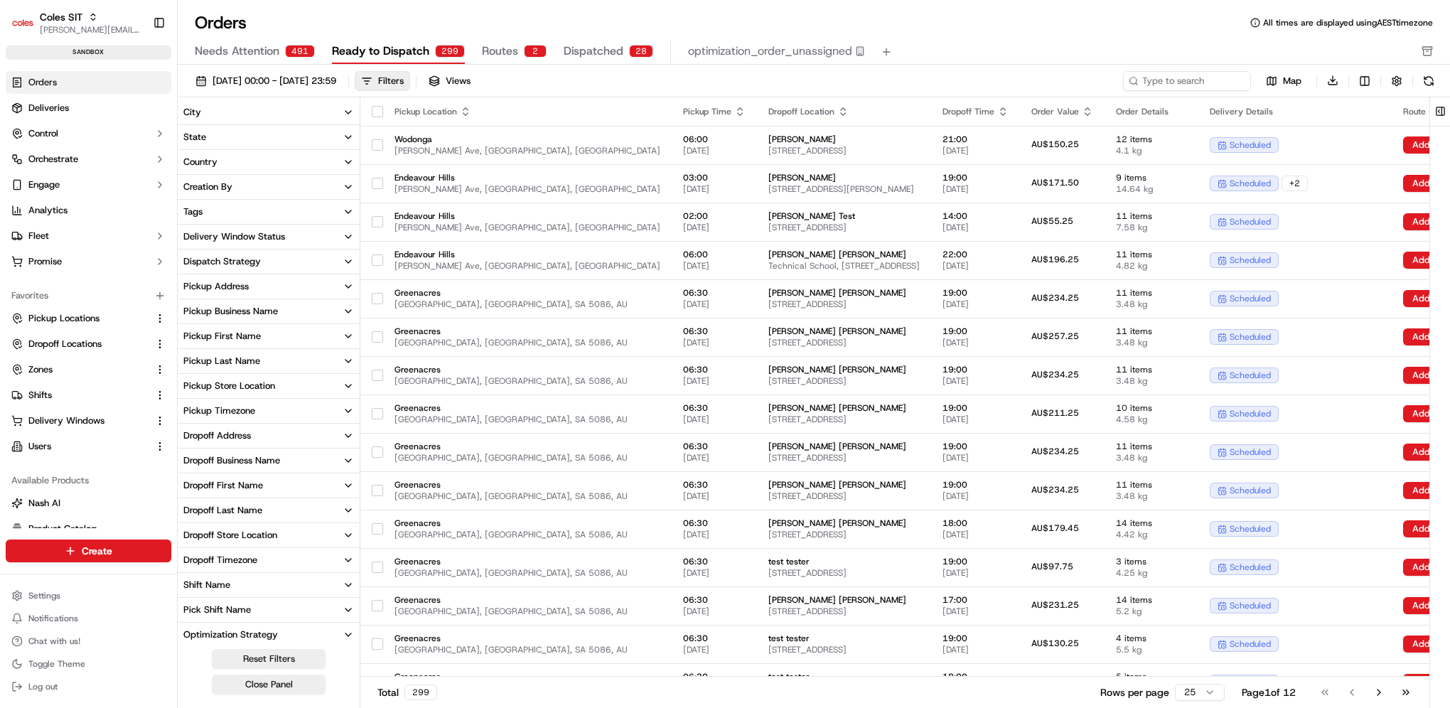
click at [747, 82] on div "[DATE] 00:00 - [DATE] 23:59 Filters Views" at bounding box center [654, 81] width 931 height 20
click at [336, 76] on span "[DATE] 00:00 - [DATE] 23:59" at bounding box center [274, 81] width 124 height 13
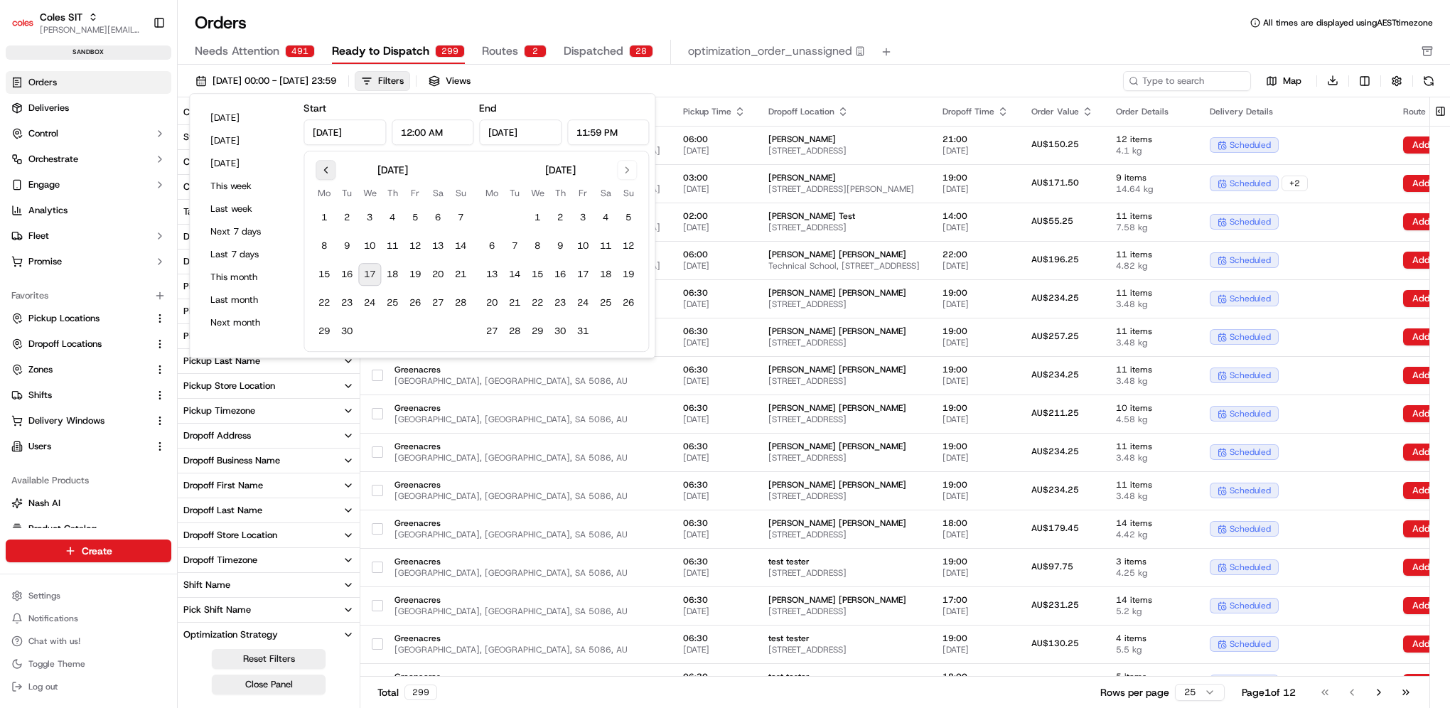
click at [330, 168] on button "Go to previous month" at bounding box center [325, 170] width 20 height 20
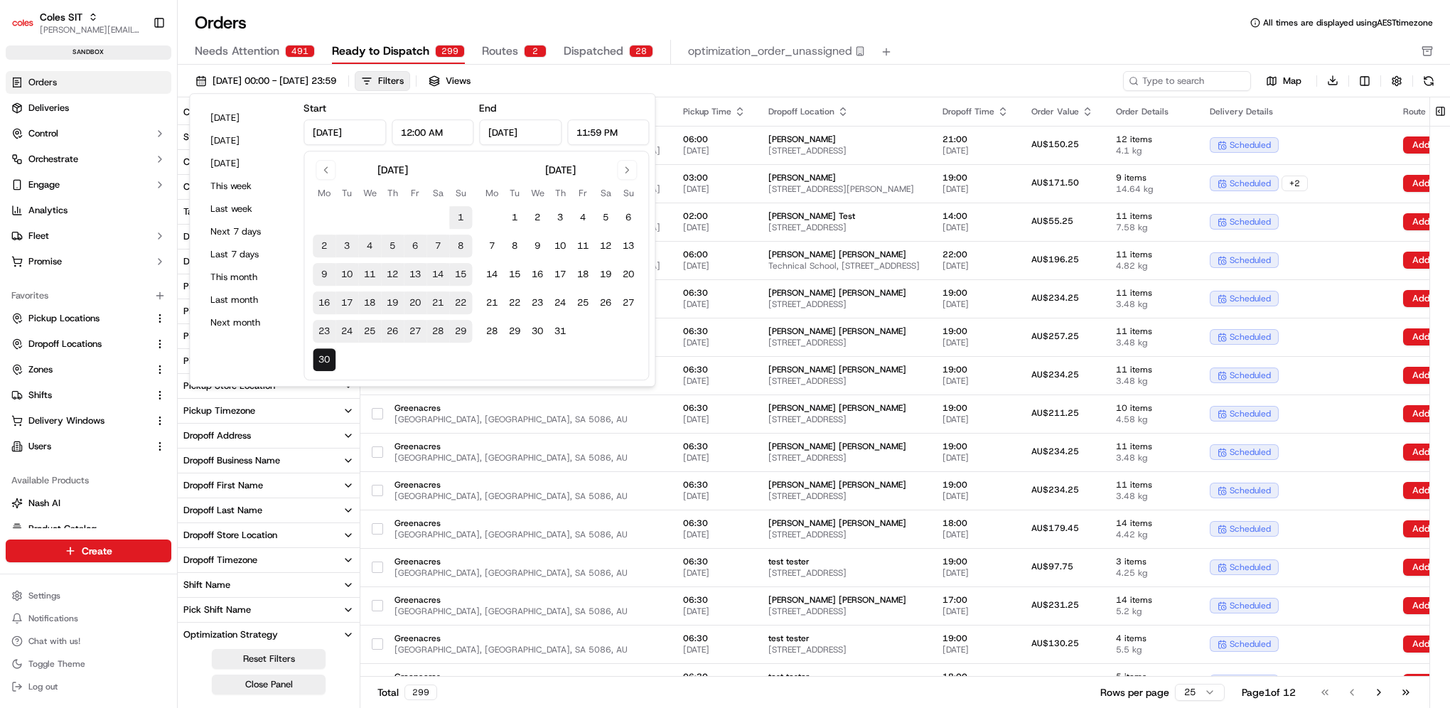
click at [453, 216] on button "1" at bounding box center [460, 217] width 23 height 23
type input "[DATE]"
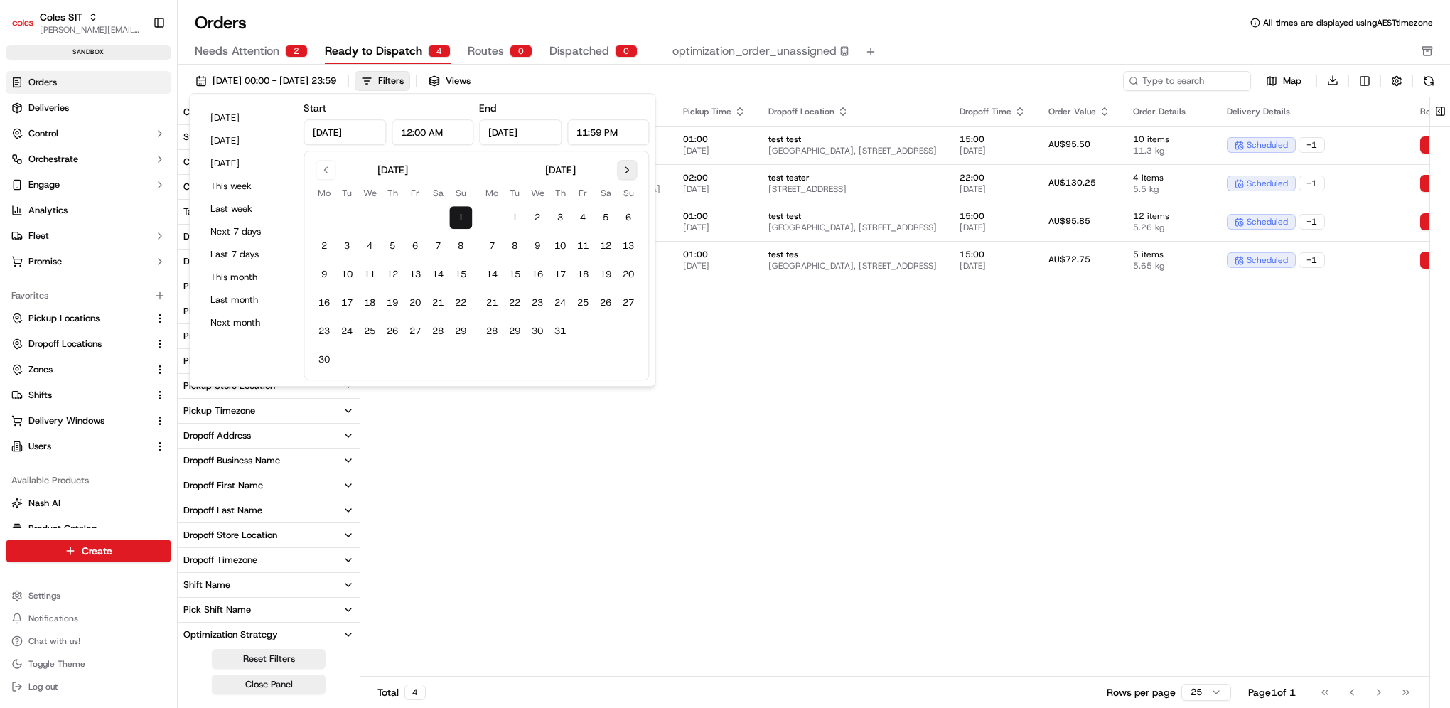
click at [628, 171] on button "Go to next month" at bounding box center [627, 170] width 20 height 20
click at [335, 170] on button "Go to previous month" at bounding box center [325, 170] width 20 height 20
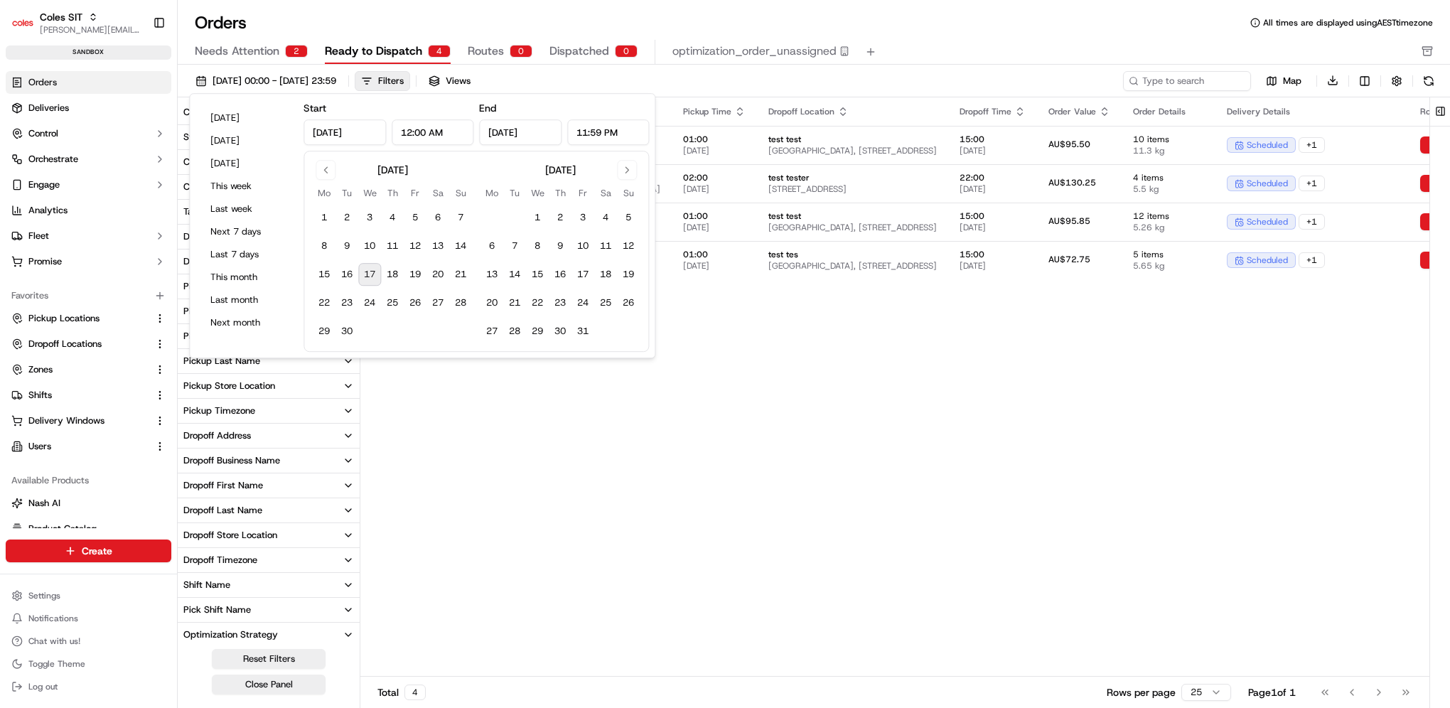
click at [370, 279] on button "17" at bounding box center [369, 274] width 23 height 23
type input "[DATE]"
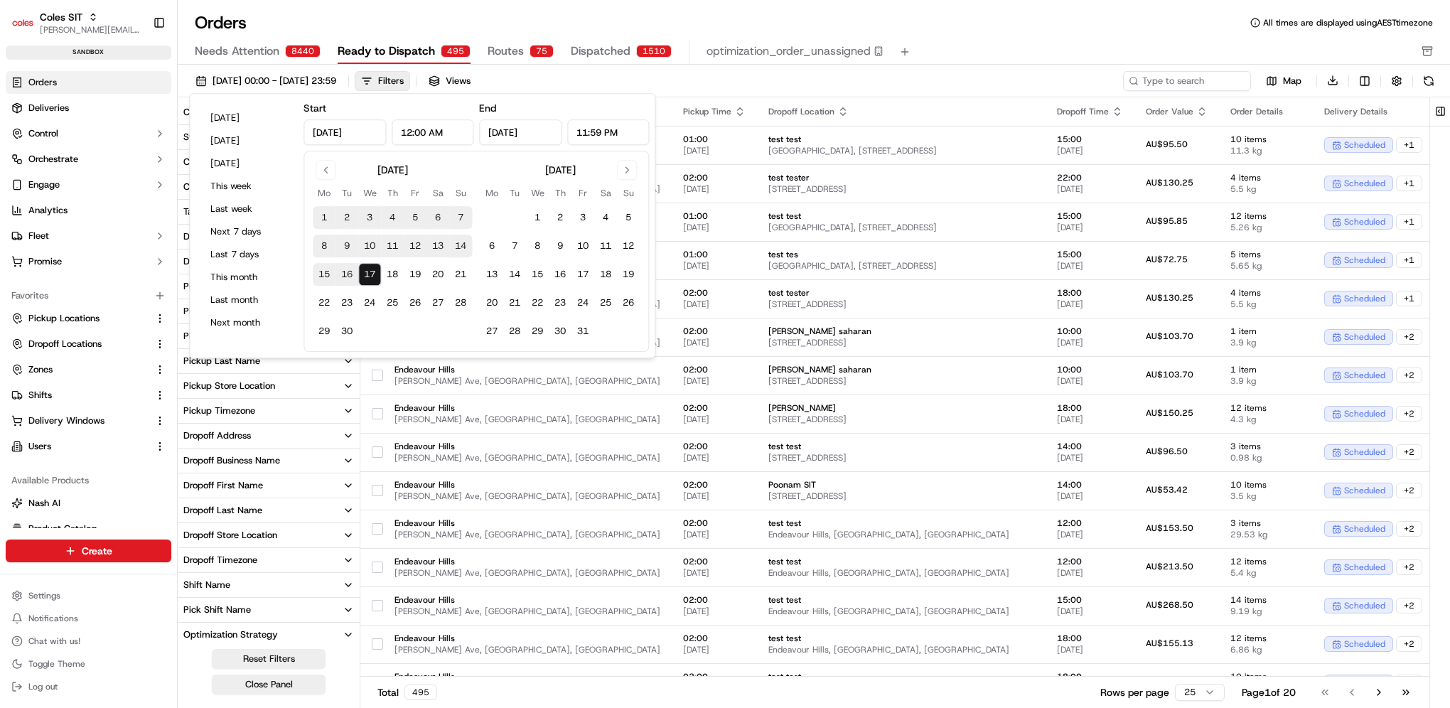
click at [966, 49] on div "Needs Attention 8440 Ready to Dispatch 495 Routes 75 Dispatched 1510 optimizati…" at bounding box center [804, 52] width 1218 height 24
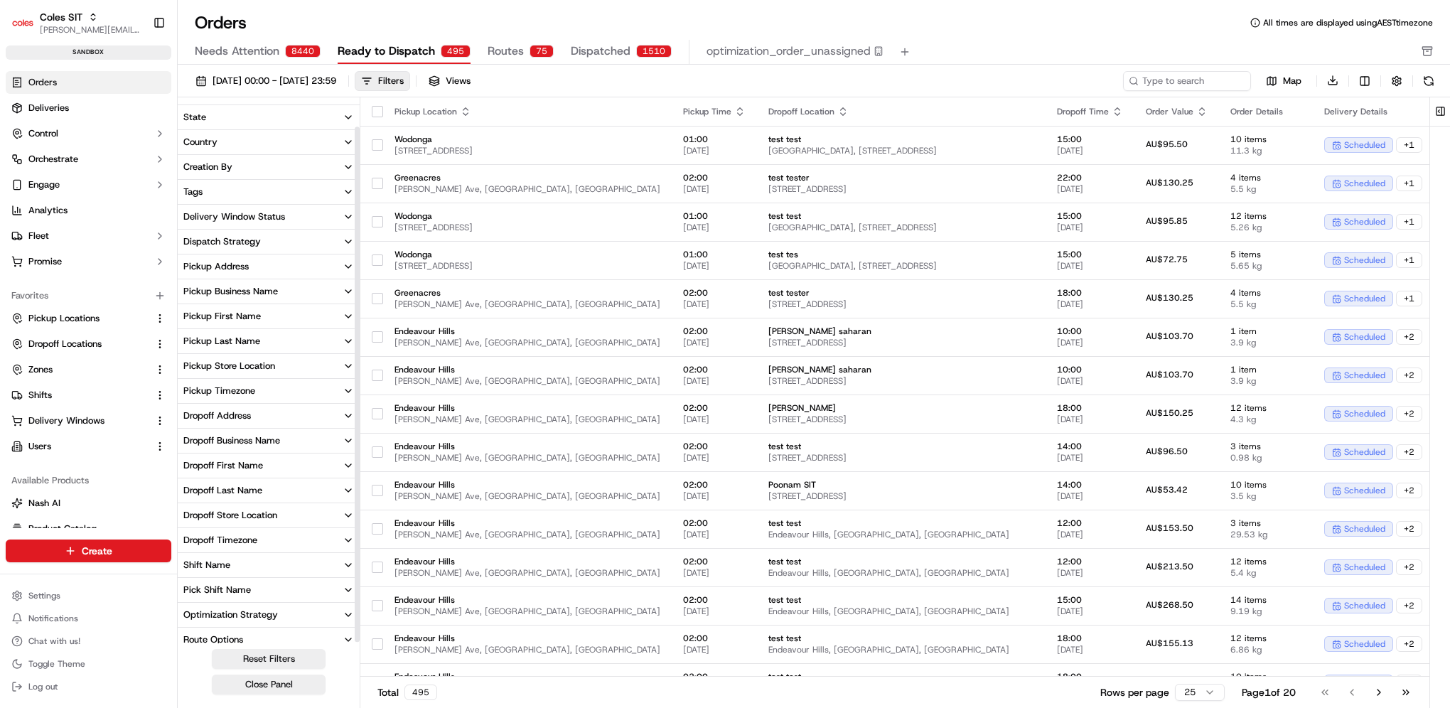
scroll to position [28, 0]
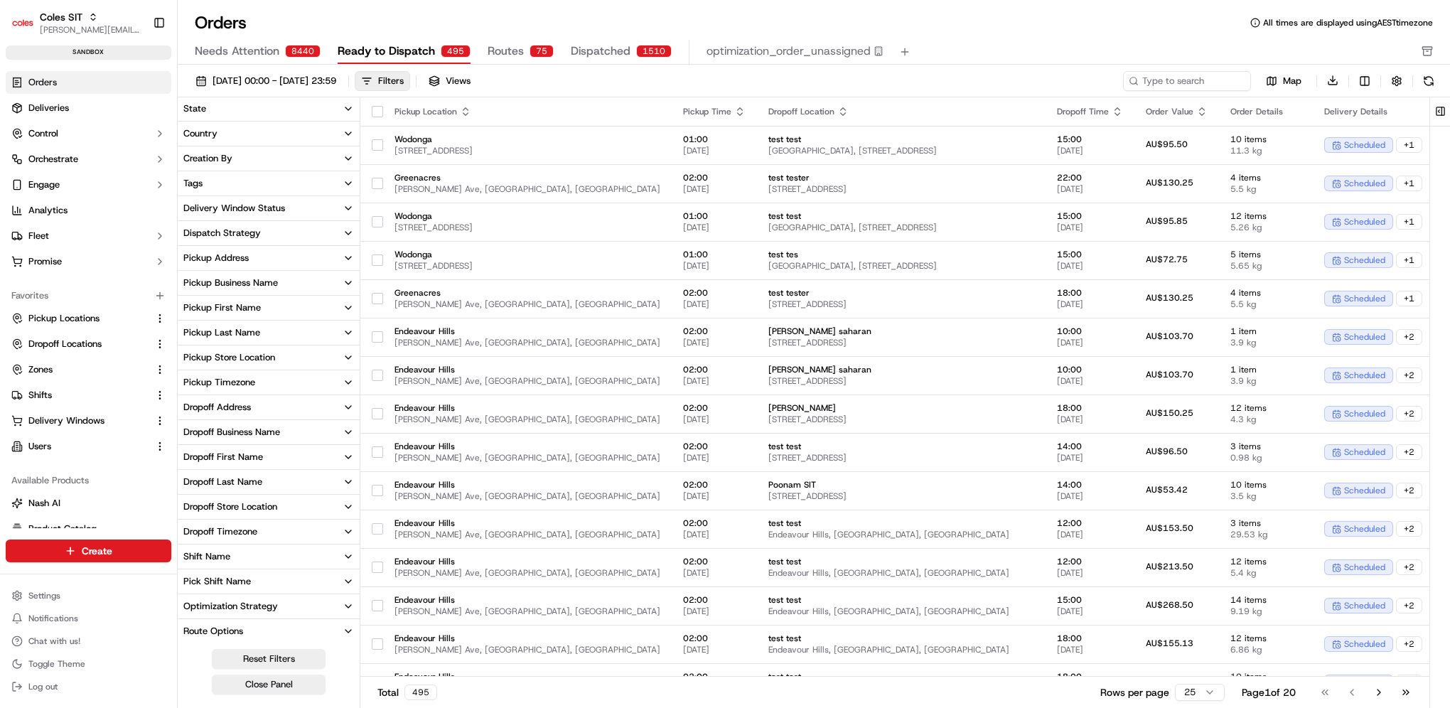
click at [236, 228] on div "Dispatch Strategy" at bounding box center [221, 233] width 77 height 13
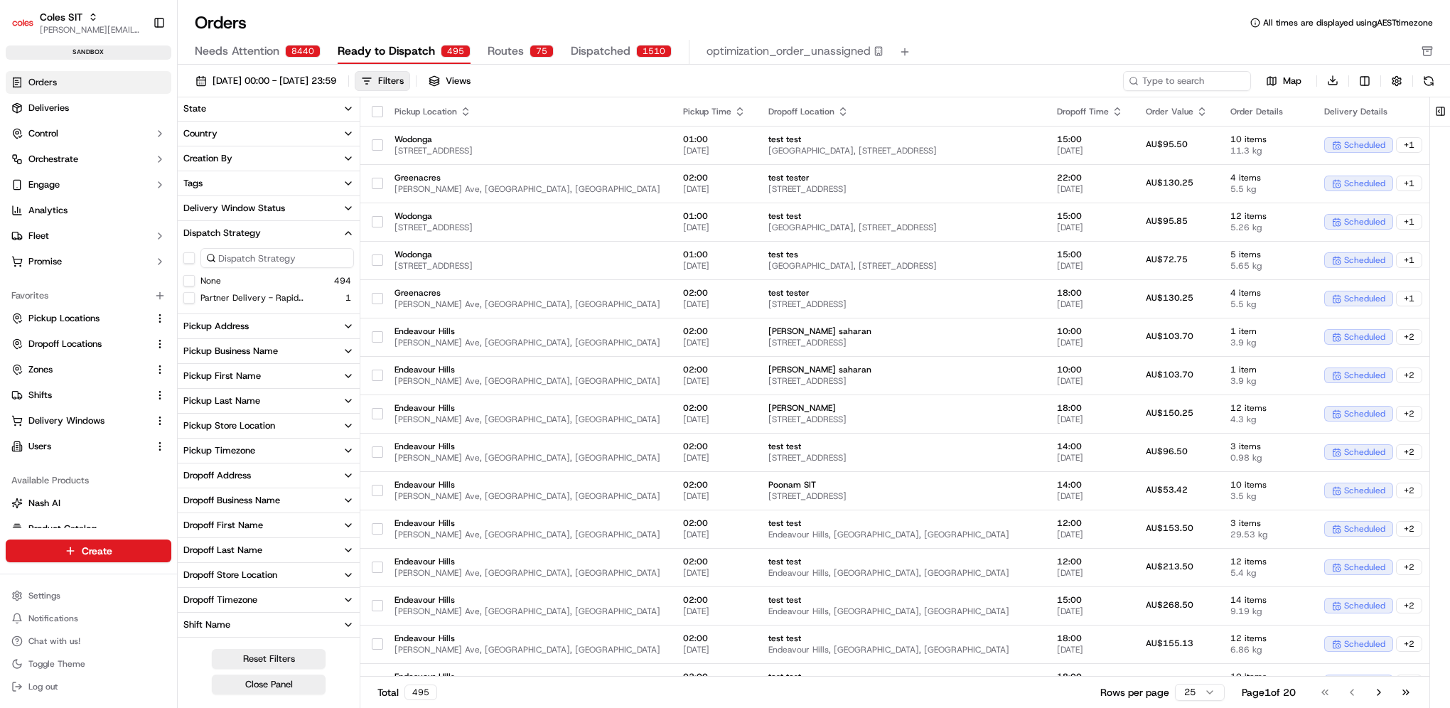
click at [236, 228] on div "Dispatch Strategy" at bounding box center [221, 233] width 77 height 13
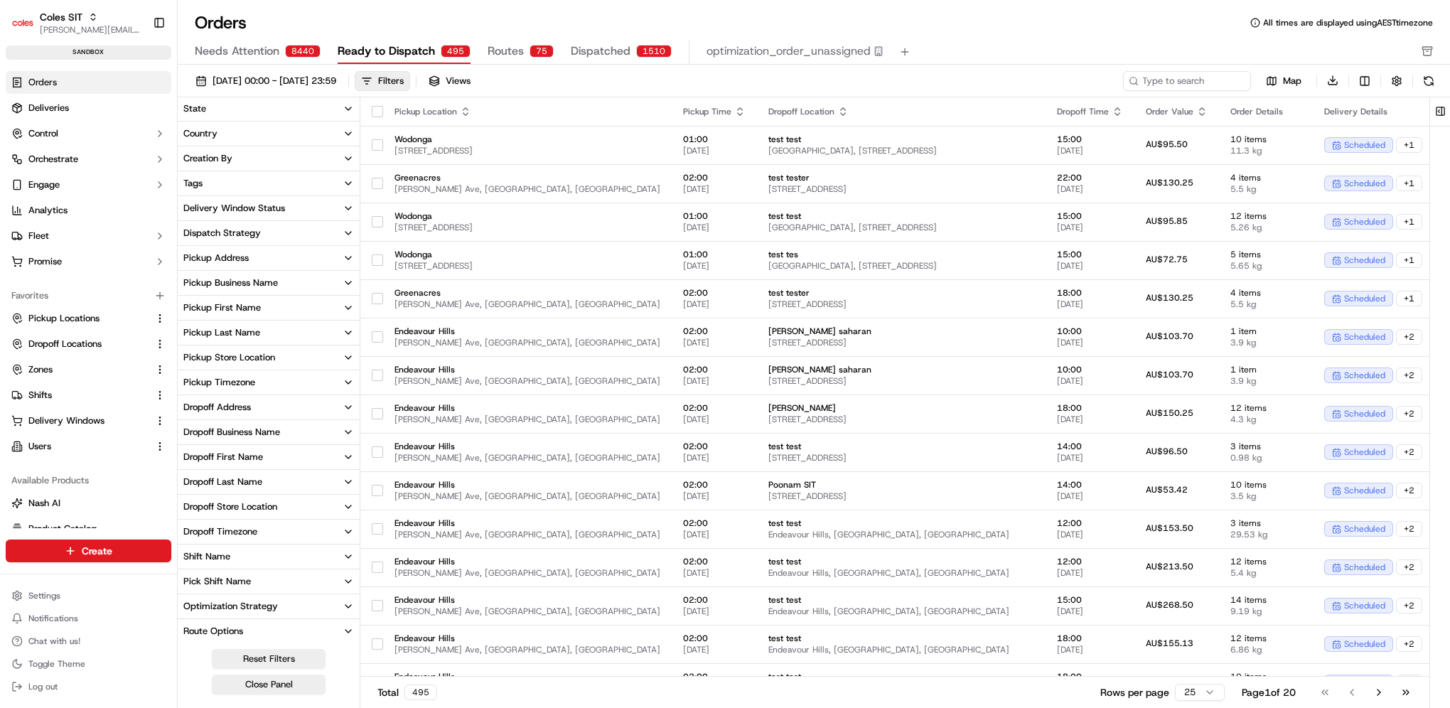
click at [236, 223] on button "Dispatch Strategy" at bounding box center [269, 233] width 182 height 24
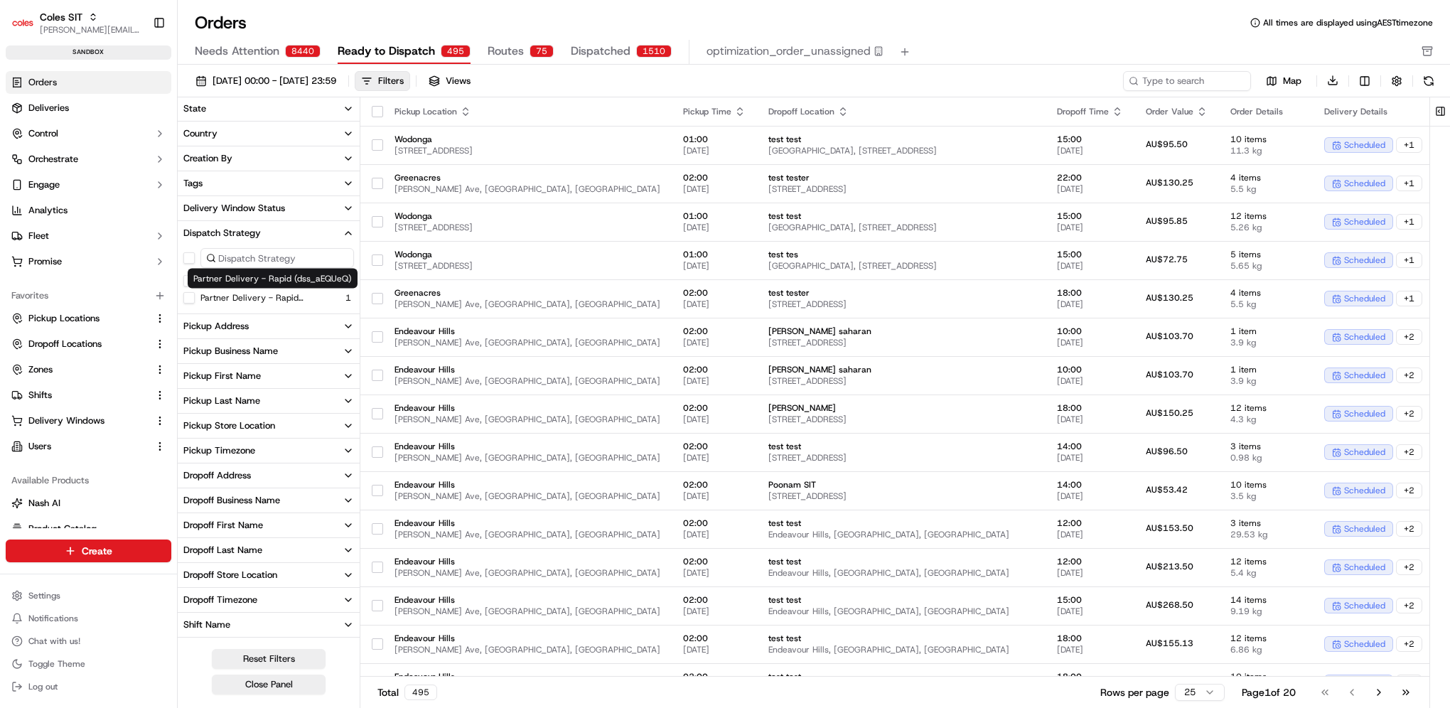
click at [235, 296] on label "Partner Delivery - Rapid (dss_aEQUeQ)" at bounding box center [269, 297] width 139 height 11
click at [195, 296] on button "Partner Delivery - Rapid (dss_aEQUeQ)" at bounding box center [188, 297] width 11 height 11
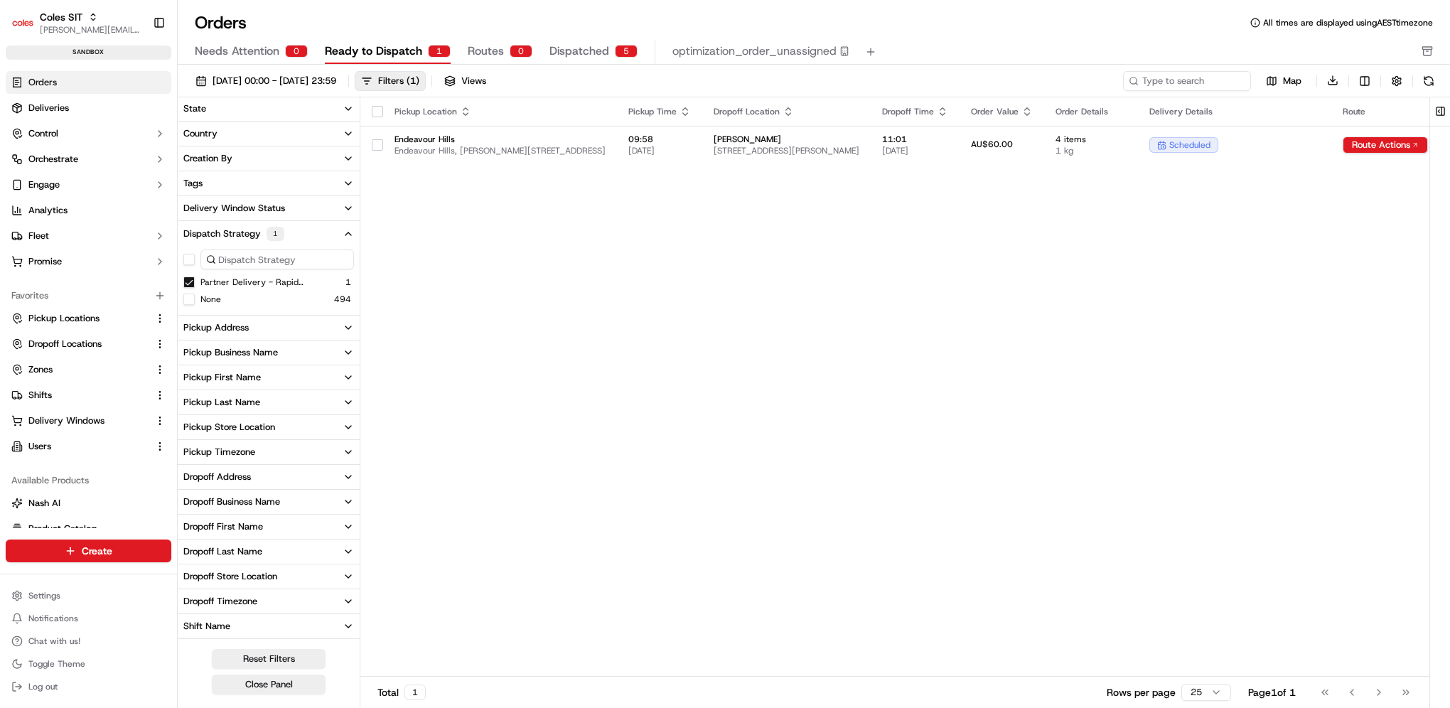
drag, startPoint x: 719, startPoint y: 271, endPoint x: 932, endPoint y: 191, distance: 227.5
click at [719, 271] on div "Pickup Location Pickup Time Dropoff Location Dropoff Time Order Value Order Det…" at bounding box center [977, 387] width 1234 height 580
click at [870, 142] on td "[PERSON_NAME] [STREET_ADDRESS][PERSON_NAME]" at bounding box center [786, 145] width 168 height 38
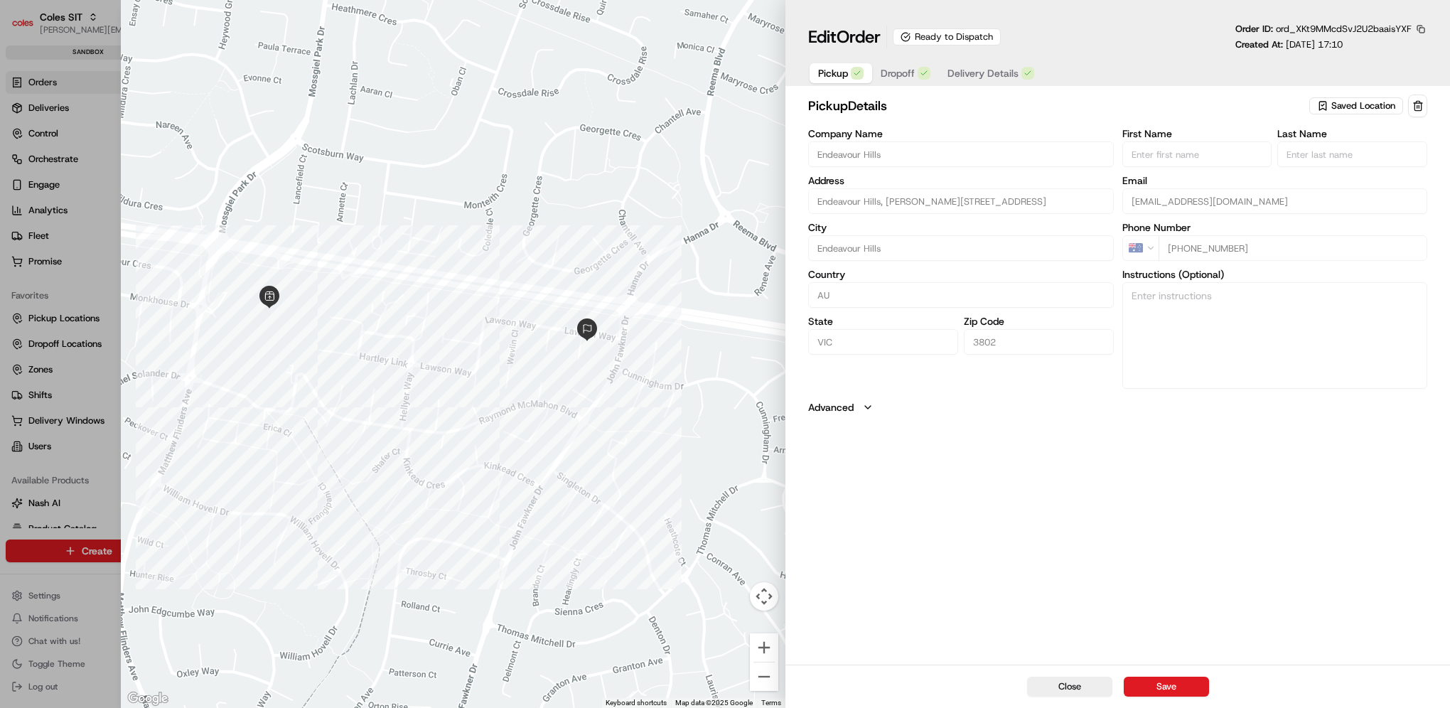
click at [1093, 63] on div "Pickup Dropoff Delivery Details" at bounding box center [1117, 73] width 619 height 26
click at [1040, 71] on div "Pickup Dropoff Delivery Details" at bounding box center [926, 73] width 236 height 26
click at [0, 320] on html "Coles SIT [PERSON_NAME][EMAIL_ADDRESS][PERSON_NAME][PERSON_NAME][DOMAIN_NAME] T…" at bounding box center [725, 354] width 1450 height 708
type input "+1"
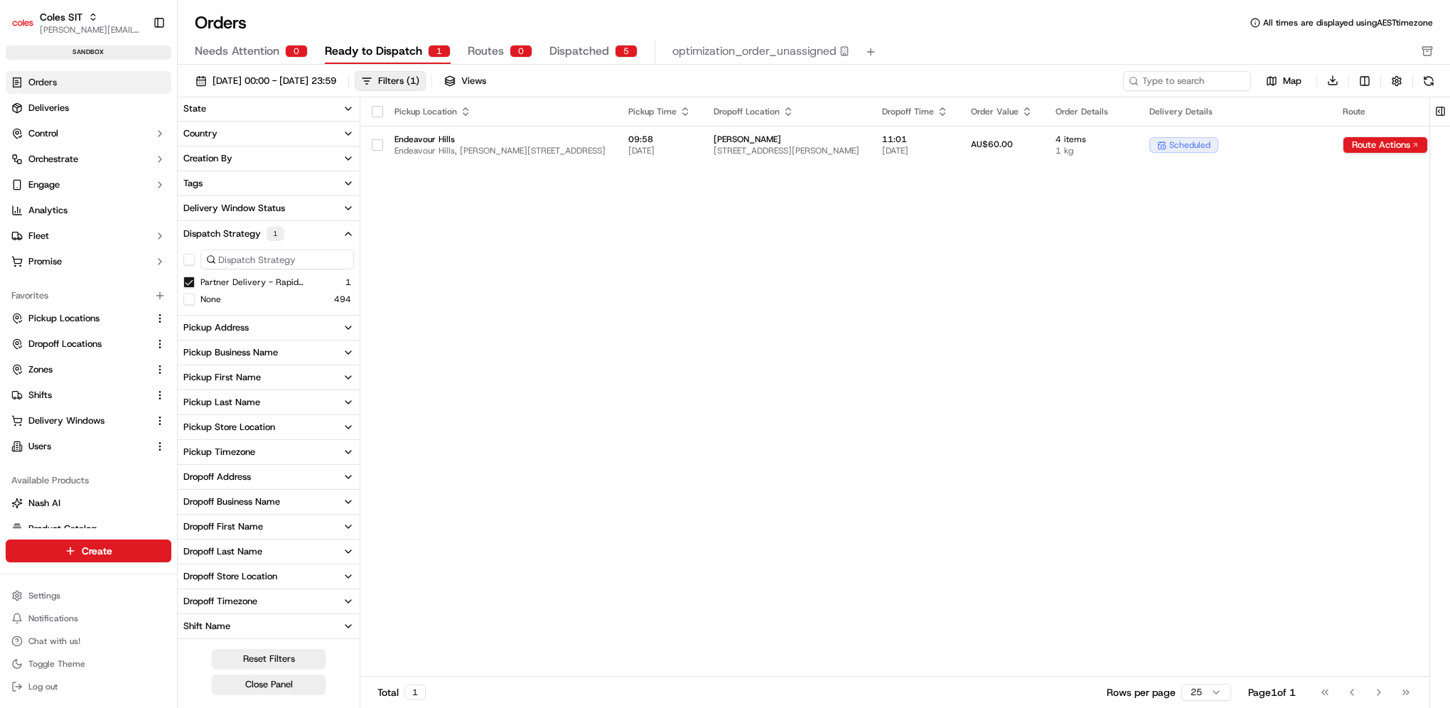
click at [185, 281] on button "Partner Delivery - Rapid (dss_aEQUeQ)" at bounding box center [188, 281] width 11 height 11
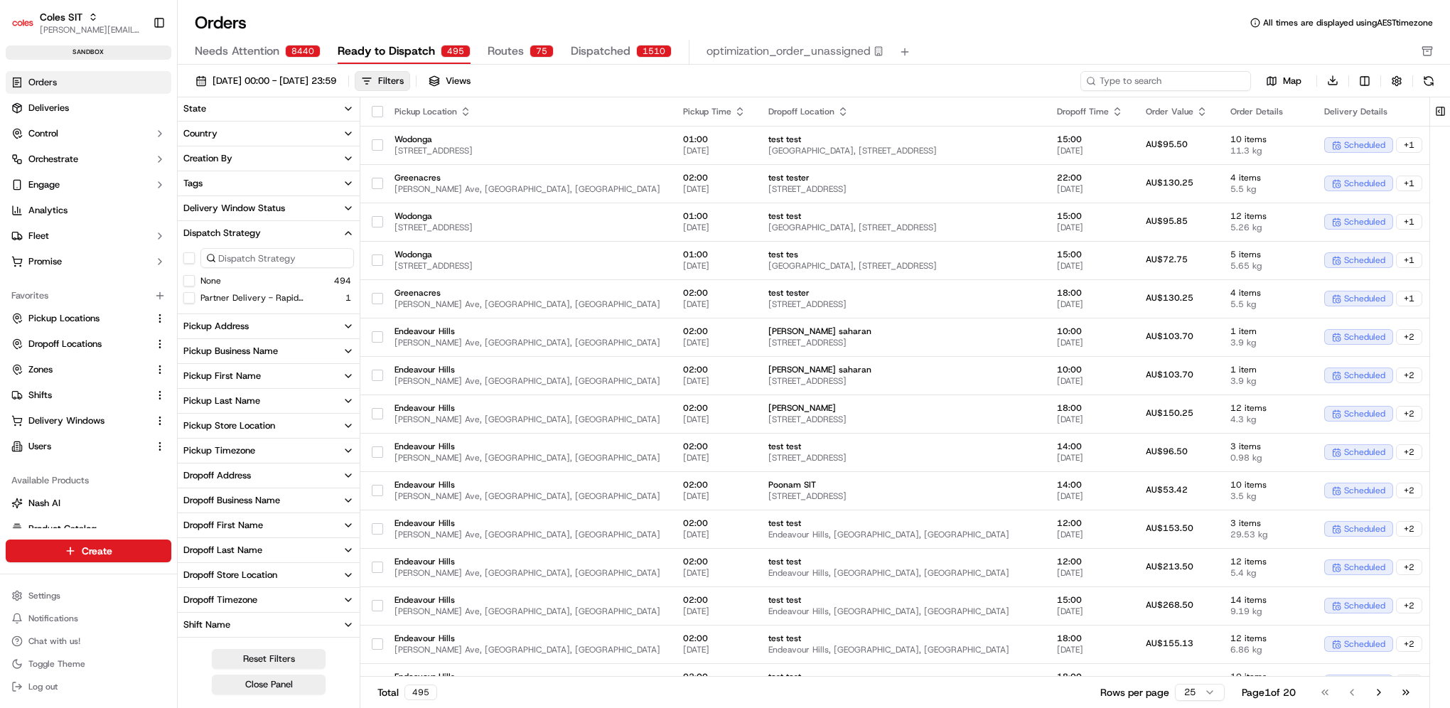
click at [1211, 80] on input at bounding box center [1165, 81] width 171 height 20
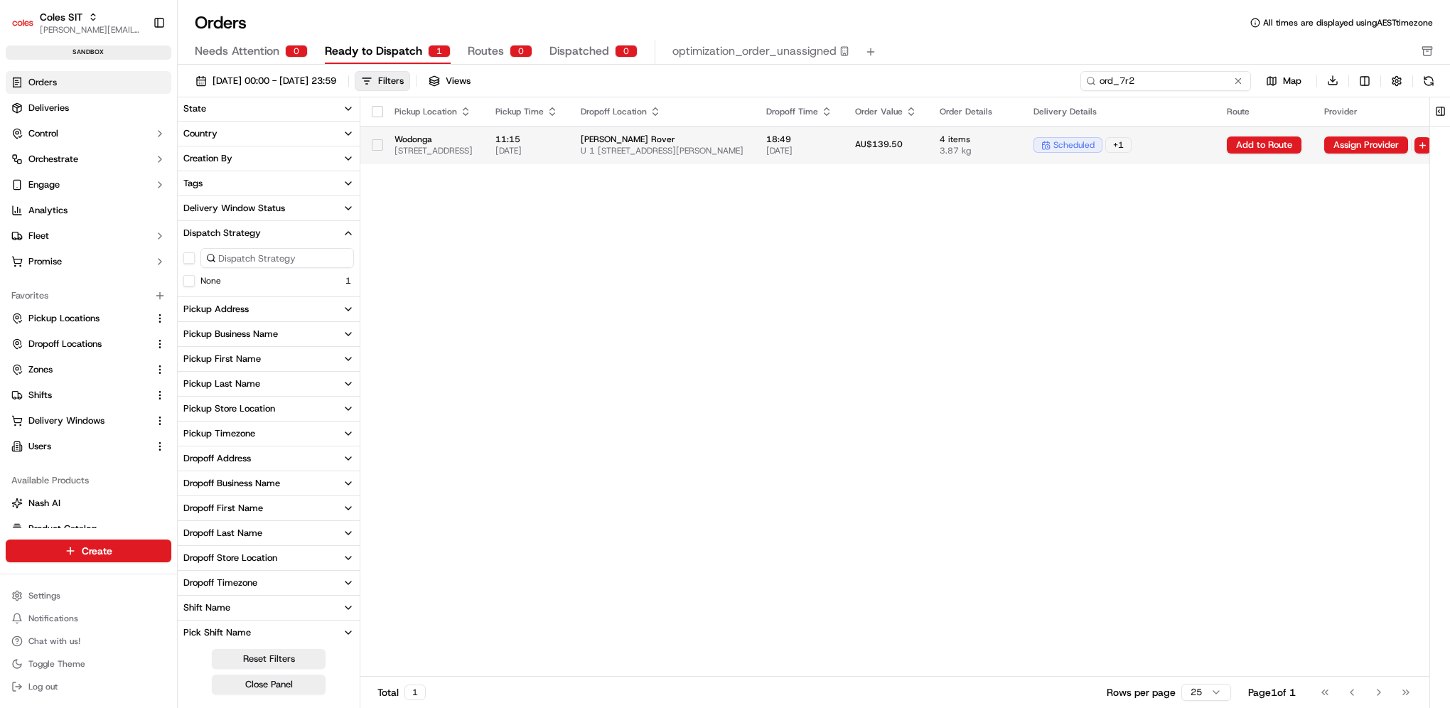
type input "ord_7r2"
click at [928, 156] on td "AU$139.50" at bounding box center [885, 145] width 85 height 38
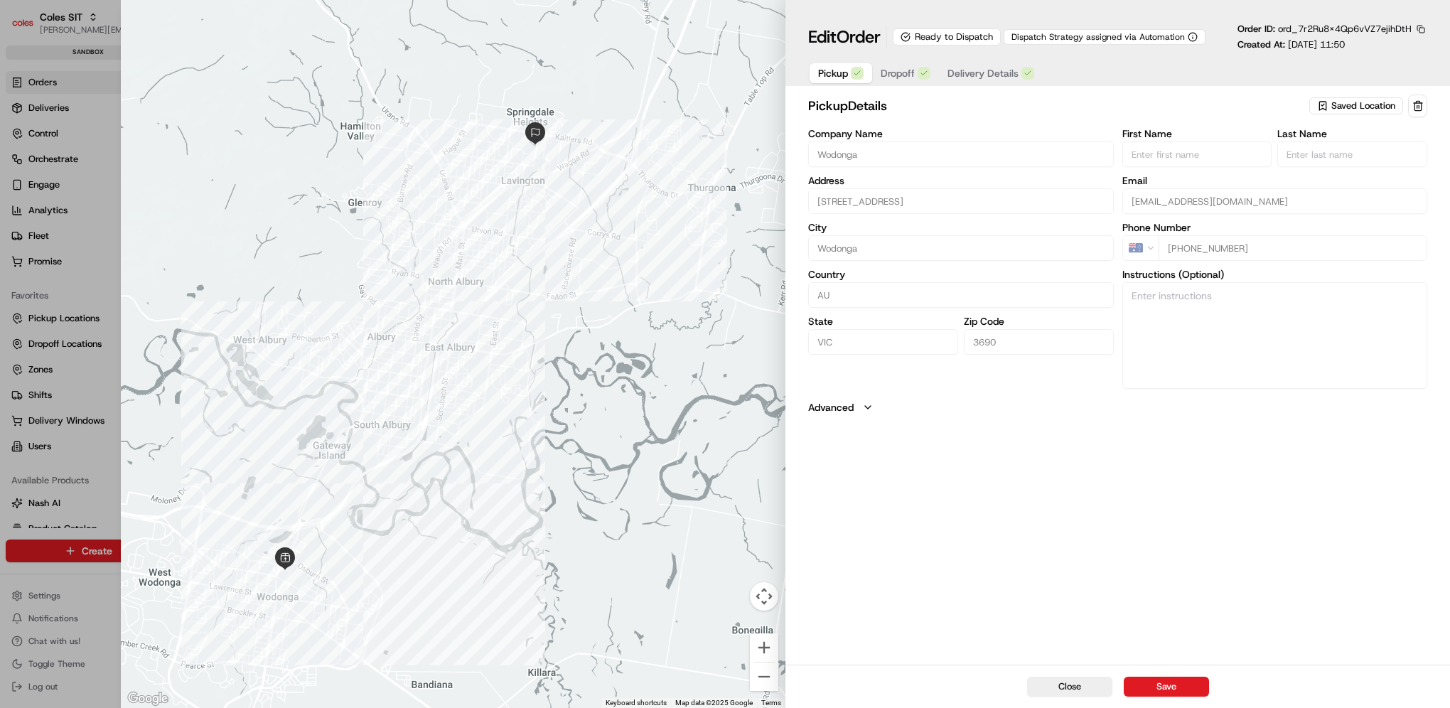
click at [1116, 69] on div "Pickup Dropoff Delivery Details" at bounding box center [1117, 73] width 619 height 26
click at [1087, 67] on div "Pickup Dropoff Delivery Details" at bounding box center [1117, 73] width 619 height 26
click at [1089, 72] on div "Pickup Dropoff Delivery Details" at bounding box center [1117, 73] width 619 height 26
click at [1018, 63] on button "Delivery Details" at bounding box center [991, 73] width 104 height 20
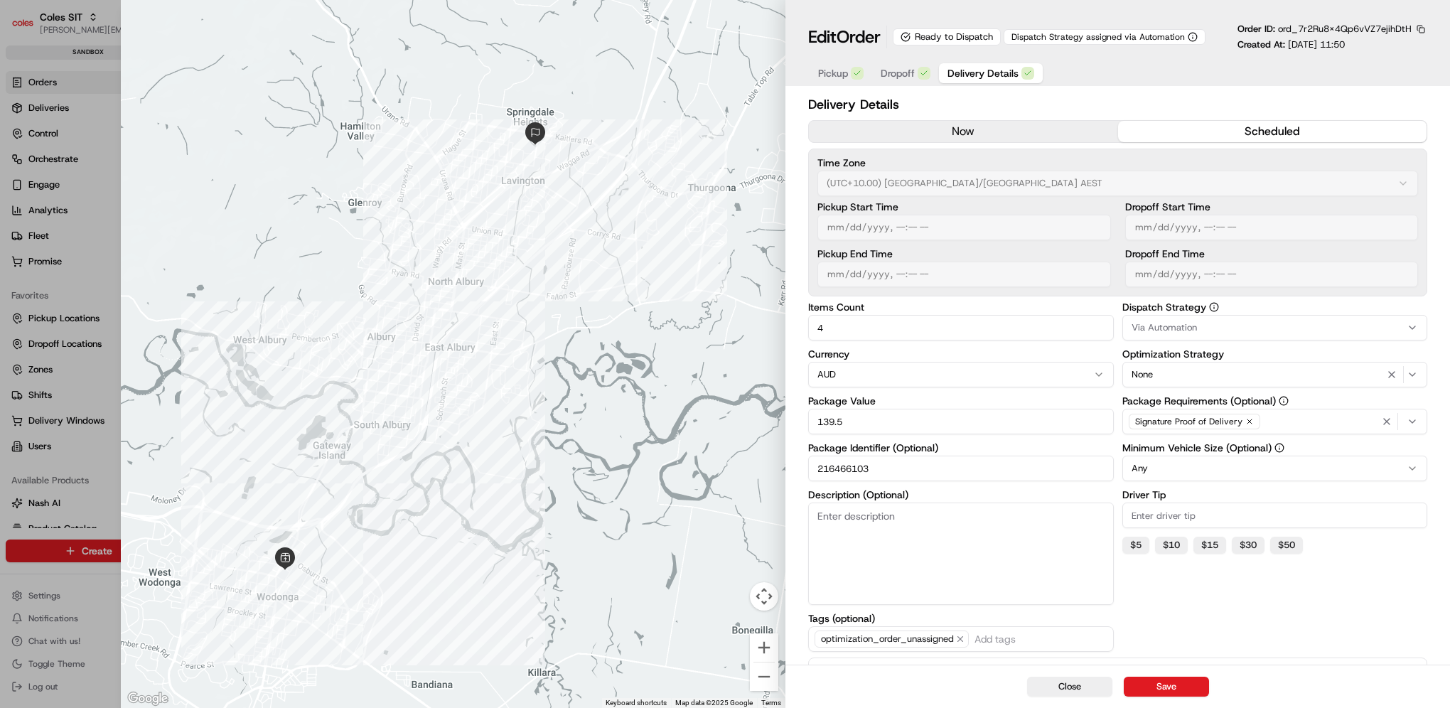
click at [1079, 65] on div "Pickup Dropoff Delivery Details" at bounding box center [1117, 73] width 619 height 26
click at [1051, 79] on div "Pickup Dropoff Delivery Details" at bounding box center [1117, 73] width 619 height 26
drag, startPoint x: 1072, startPoint y: 69, endPoint x: 1101, endPoint y: 68, distance: 29.9
click at [1101, 68] on div "Pickup Dropoff Delivery Details" at bounding box center [1117, 73] width 619 height 26
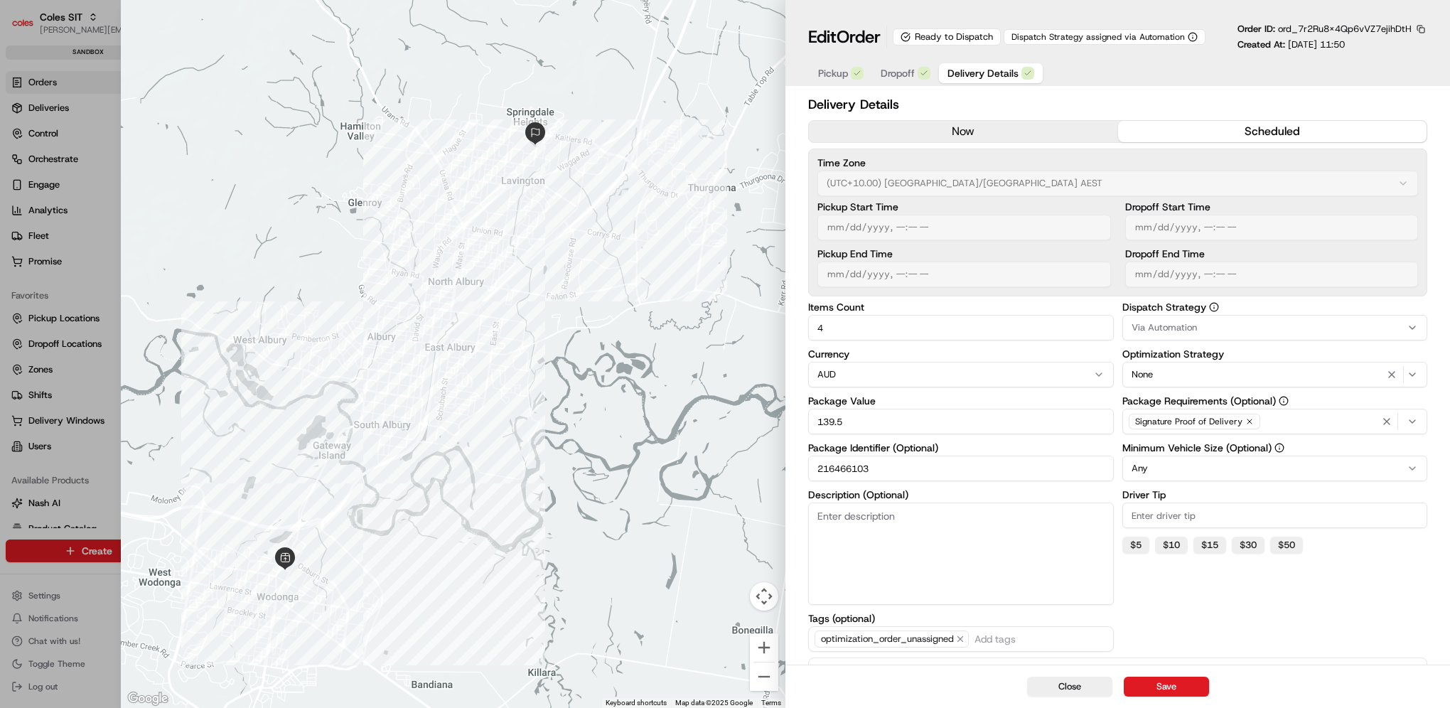
drag, startPoint x: 1108, startPoint y: 77, endPoint x: 1086, endPoint y: 72, distance: 21.9
click at [1086, 72] on div "Pickup Dropoff Delivery Details" at bounding box center [1117, 73] width 619 height 26
click at [69, 247] on div at bounding box center [725, 354] width 1450 height 708
type input "1"
